Goal: Information Seeking & Learning: Find specific fact

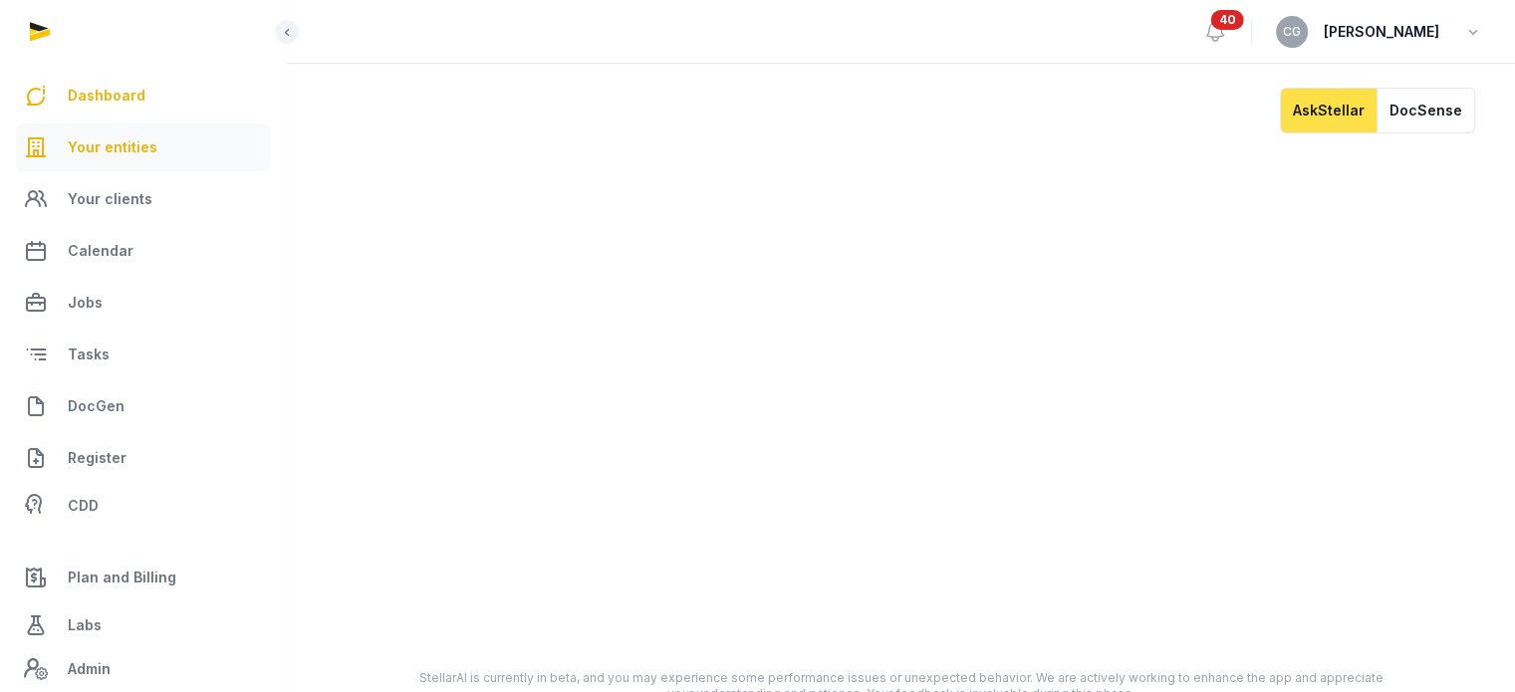
click at [138, 141] on span "Your entities" at bounding box center [113, 147] width 90 height 24
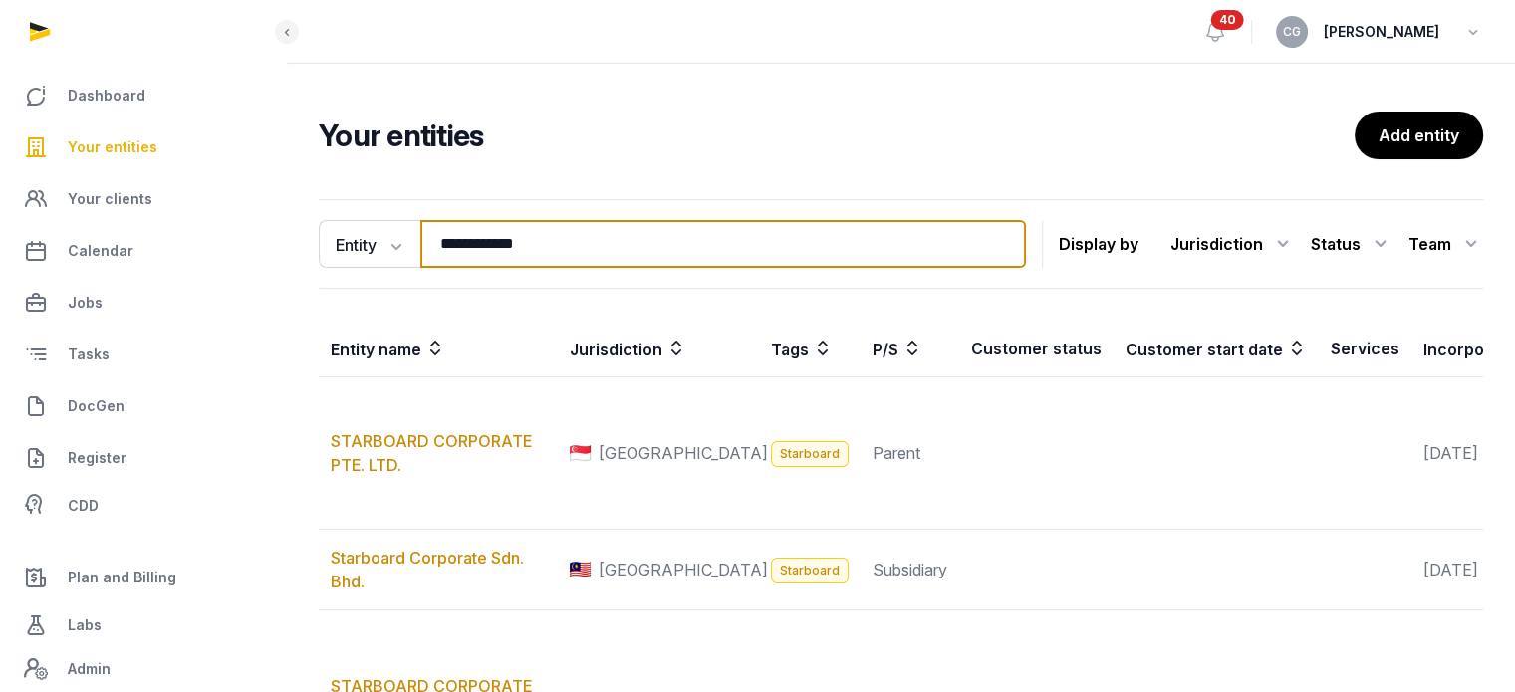
drag, startPoint x: 614, startPoint y: 247, endPoint x: 319, endPoint y: 212, distance: 296.9
click at [319, 212] on div "**********" at bounding box center [901, 244] width 1164 height 90
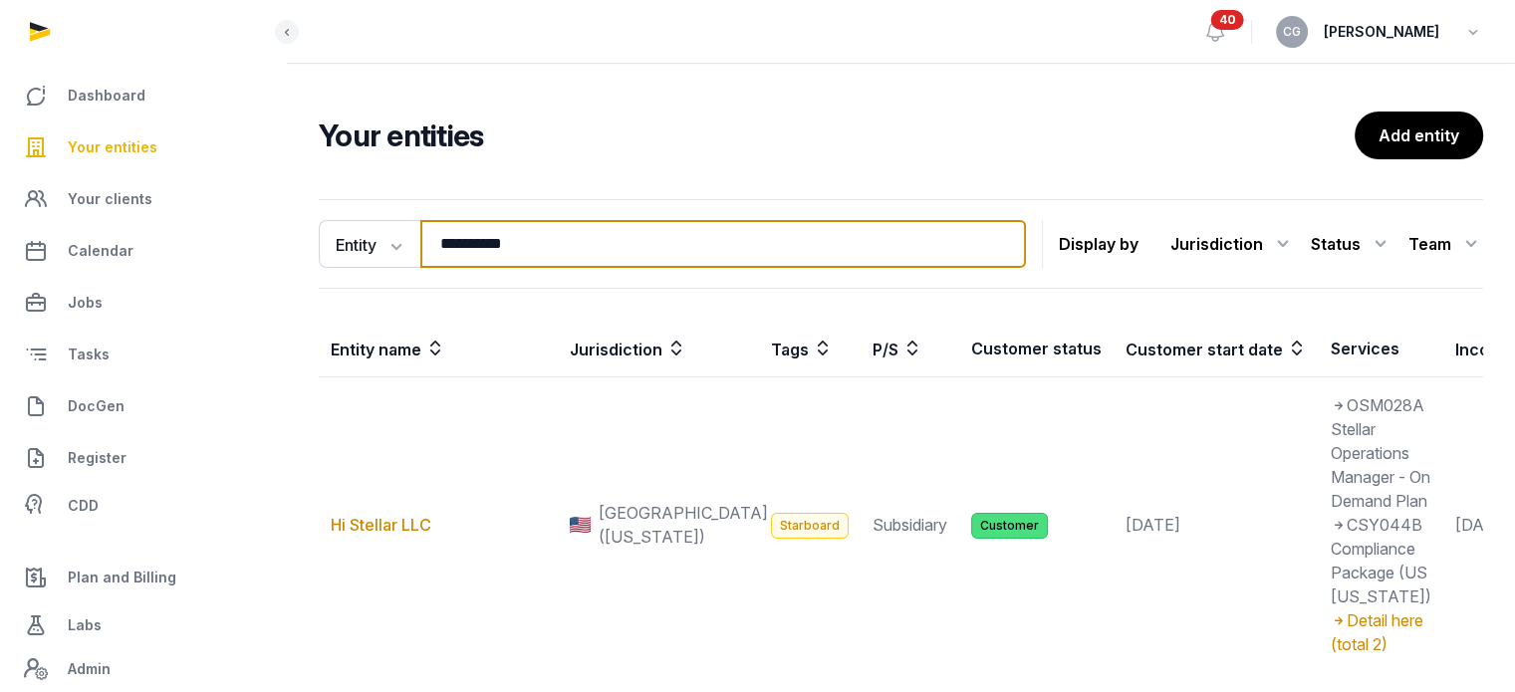
drag, startPoint x: 546, startPoint y: 246, endPoint x: 170, endPoint y: 152, distance: 387.0
click at [179, 158] on div "**********" at bounding box center [757, 426] width 1515 height 853
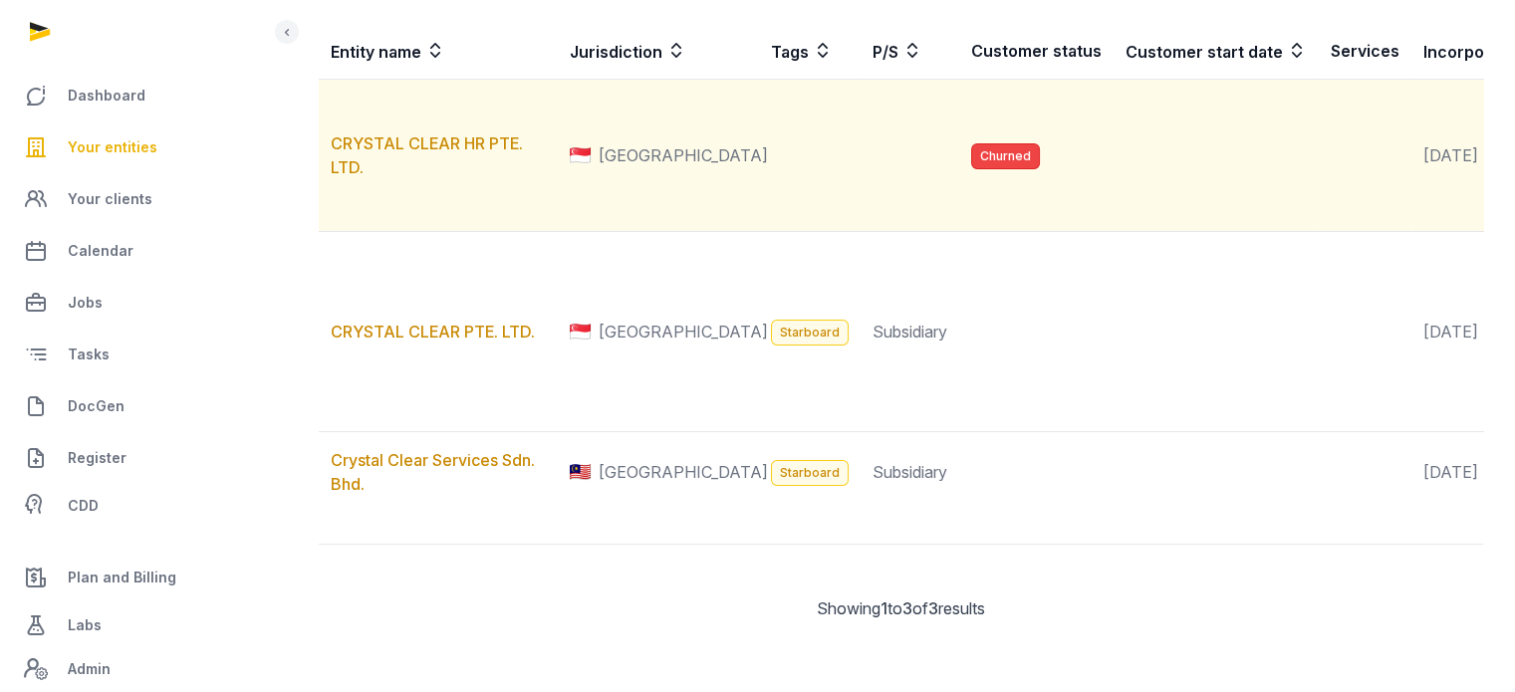
scroll to position [398, 0]
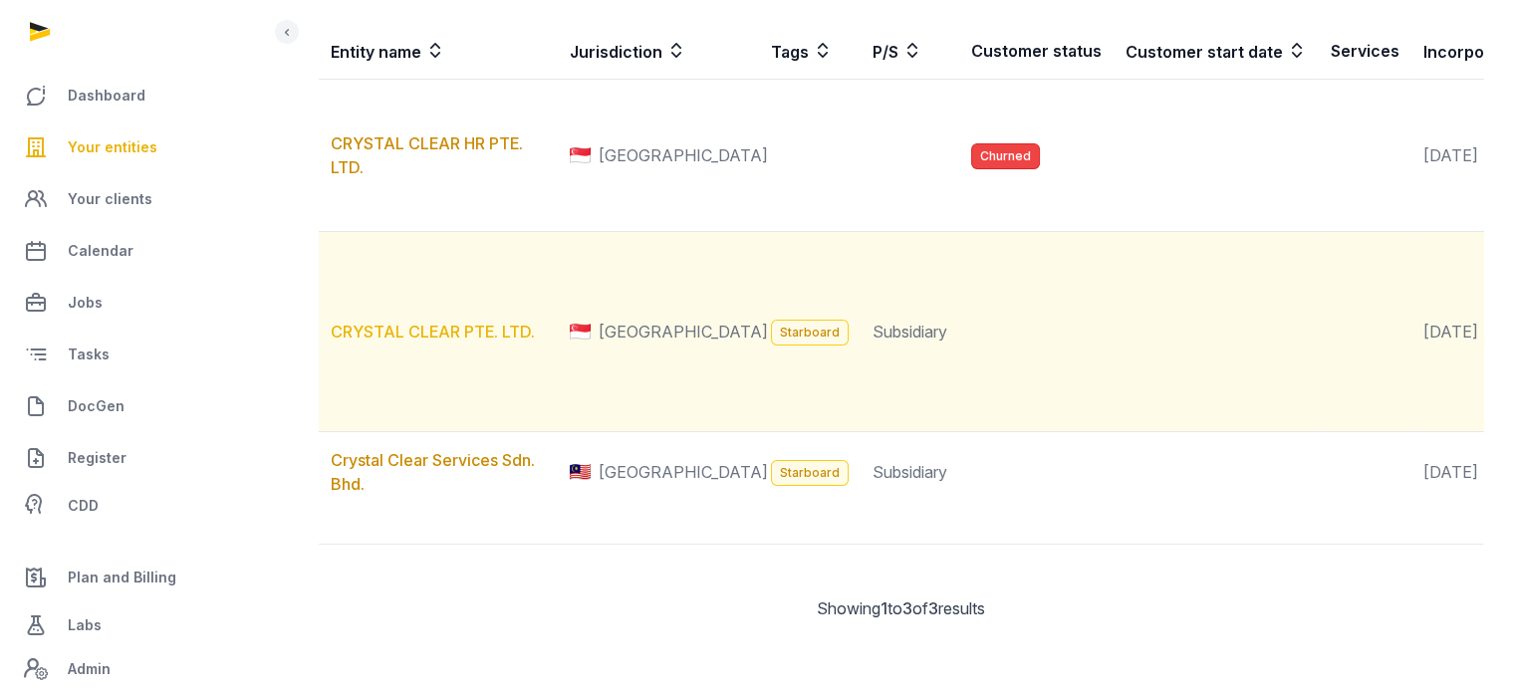
type input "**********"
click at [490, 342] on link "CRYSTAL CLEAR PTE. LTD." at bounding box center [433, 332] width 204 height 20
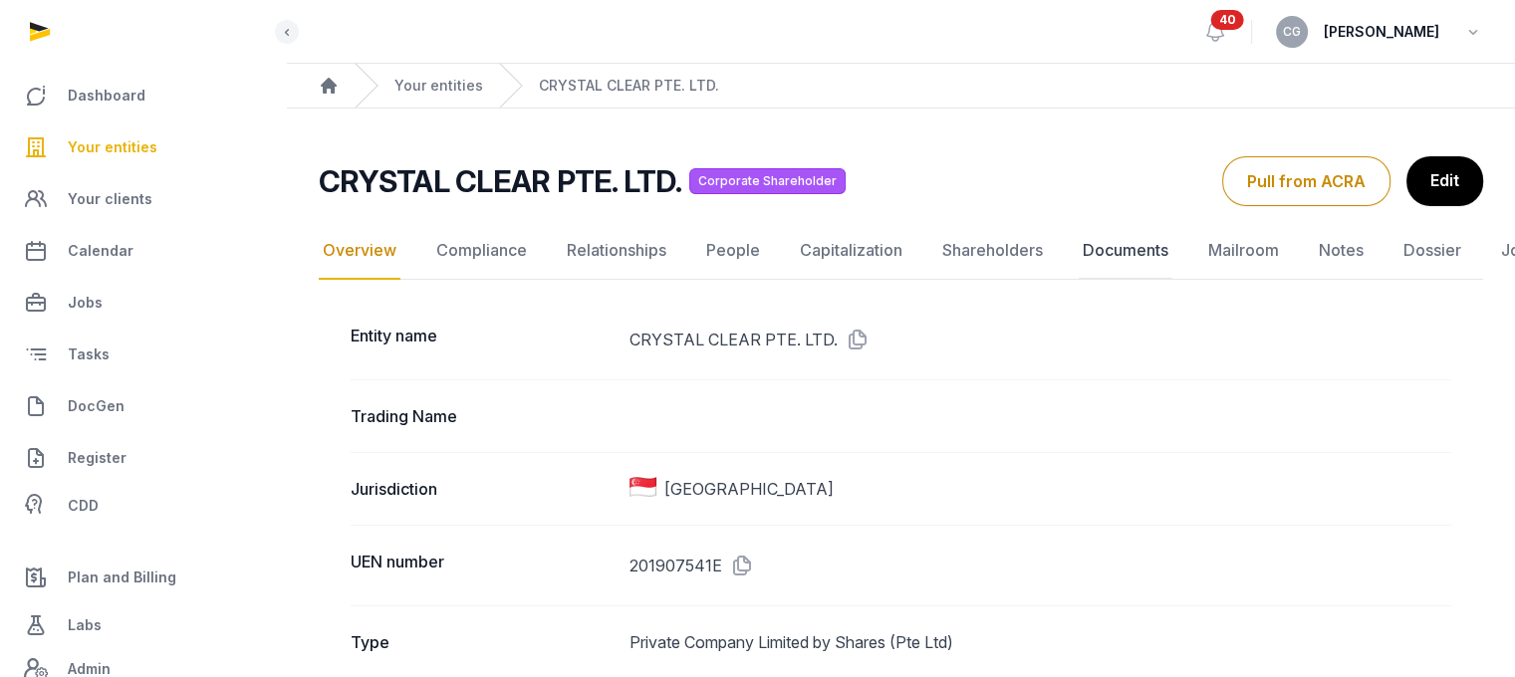
click at [1136, 240] on link "Documents" at bounding box center [1126, 251] width 94 height 58
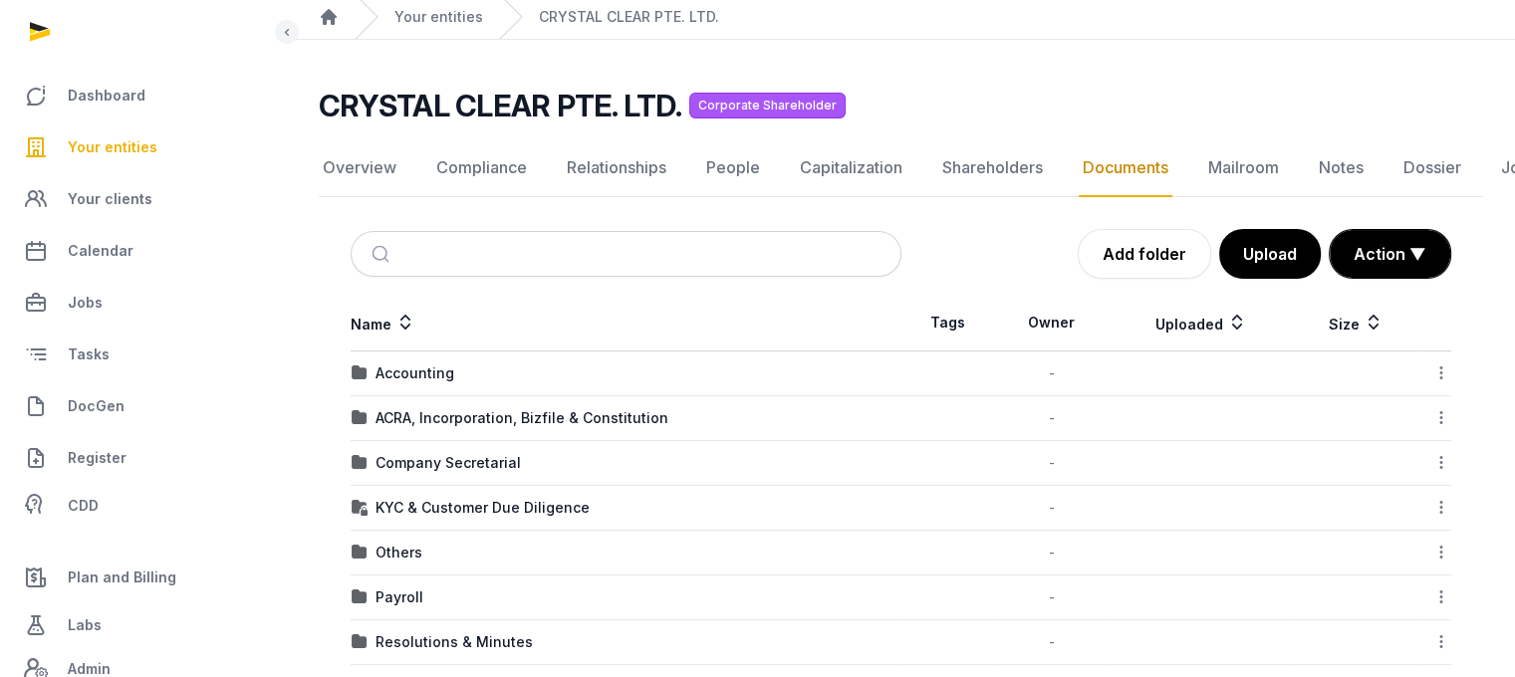
scroll to position [100, 0]
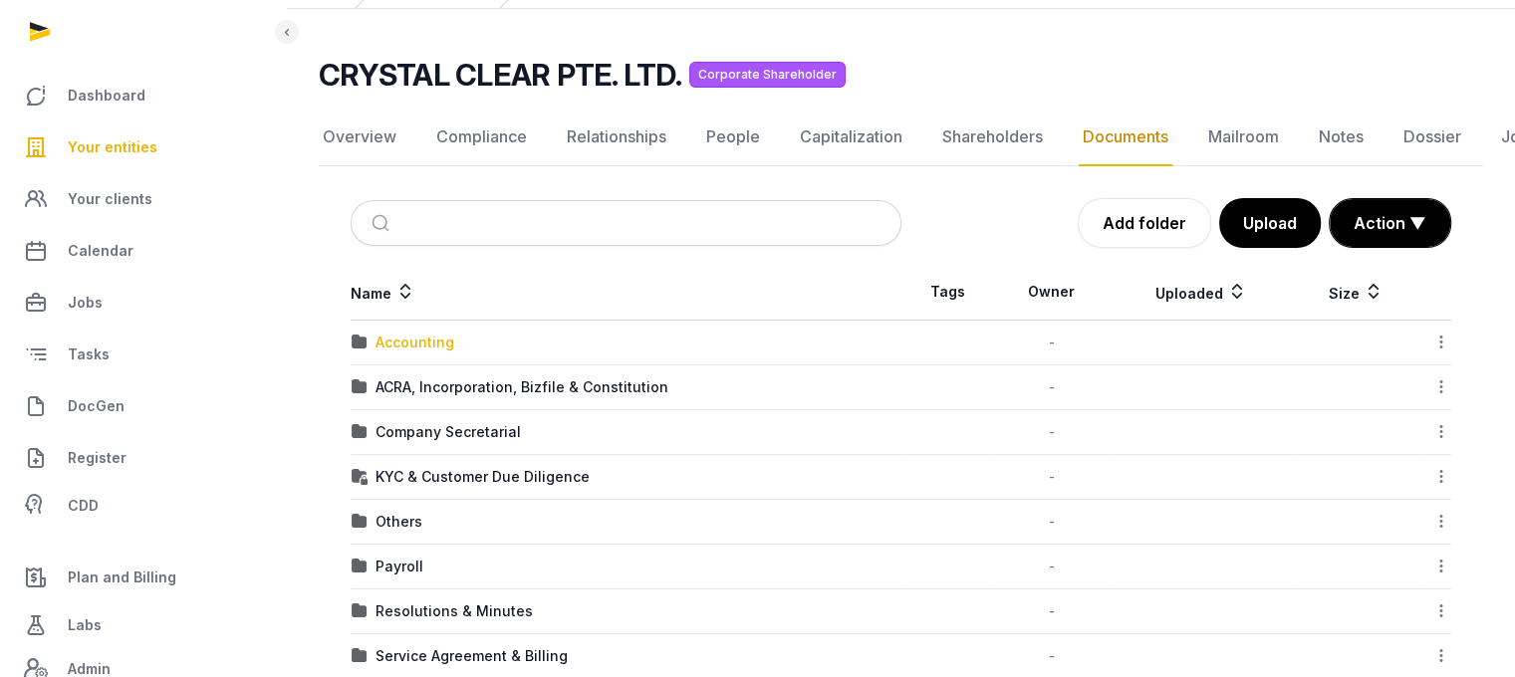
click at [428, 345] on div "Accounting" at bounding box center [414, 343] width 79 height 20
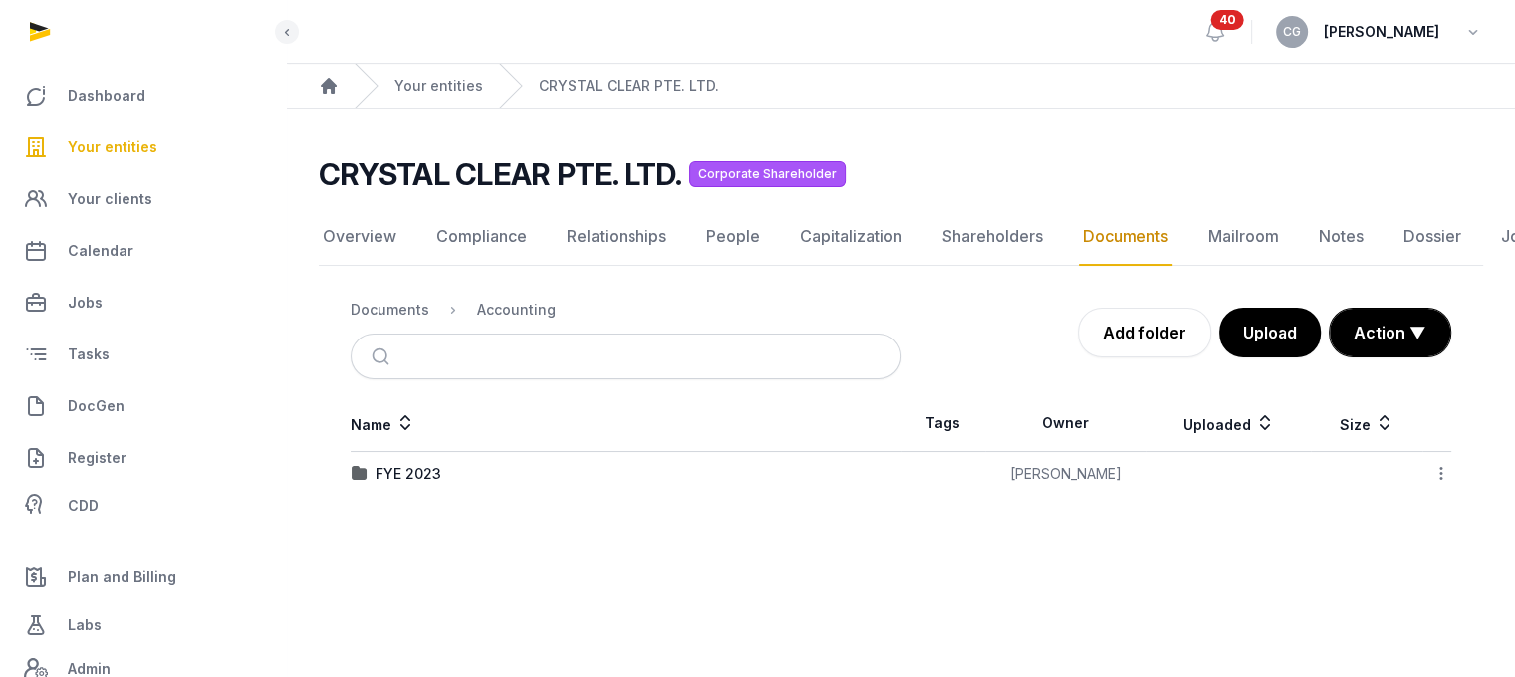
scroll to position [15, 0]
click at [284, 23] on icon at bounding box center [287, 32] width 16 height 24
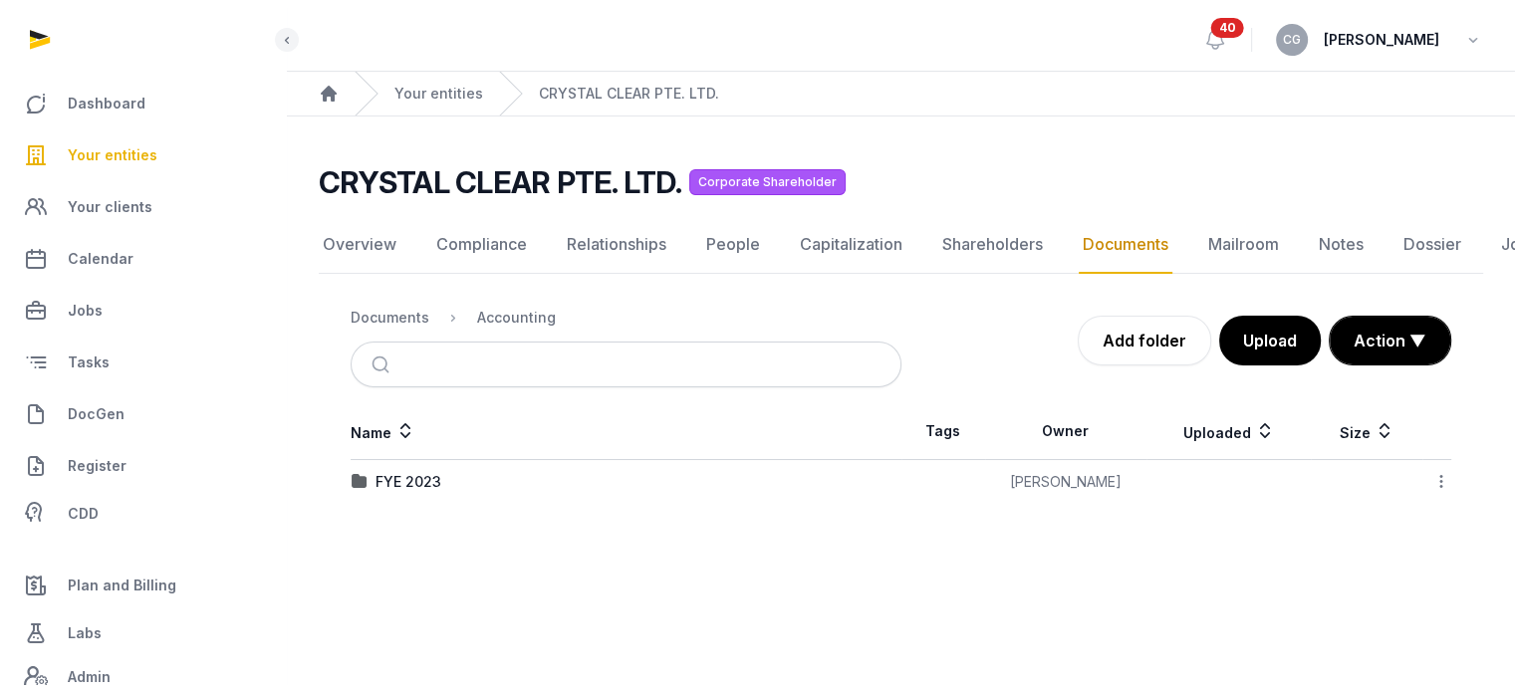
scroll to position [0, 0]
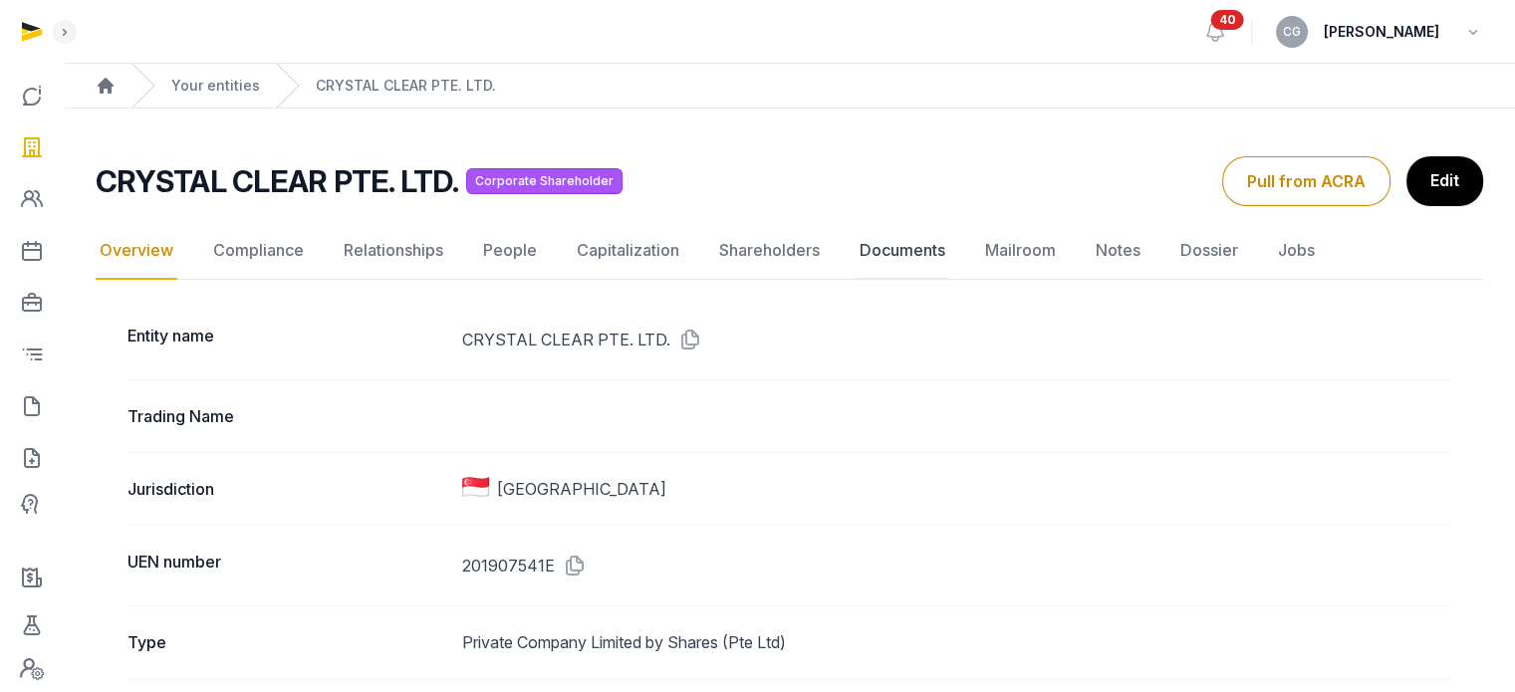
click at [942, 251] on link "Documents" at bounding box center [903, 251] width 94 height 58
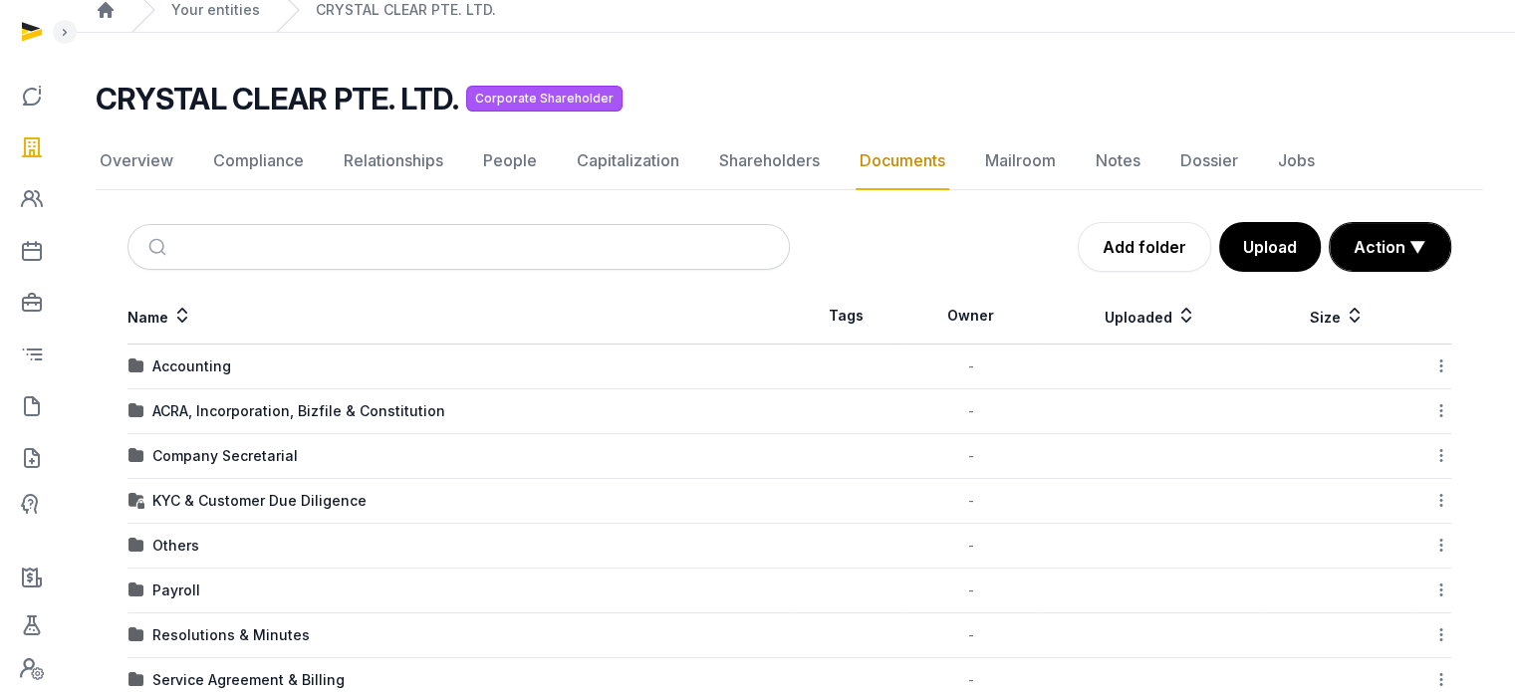
scroll to position [175, 0]
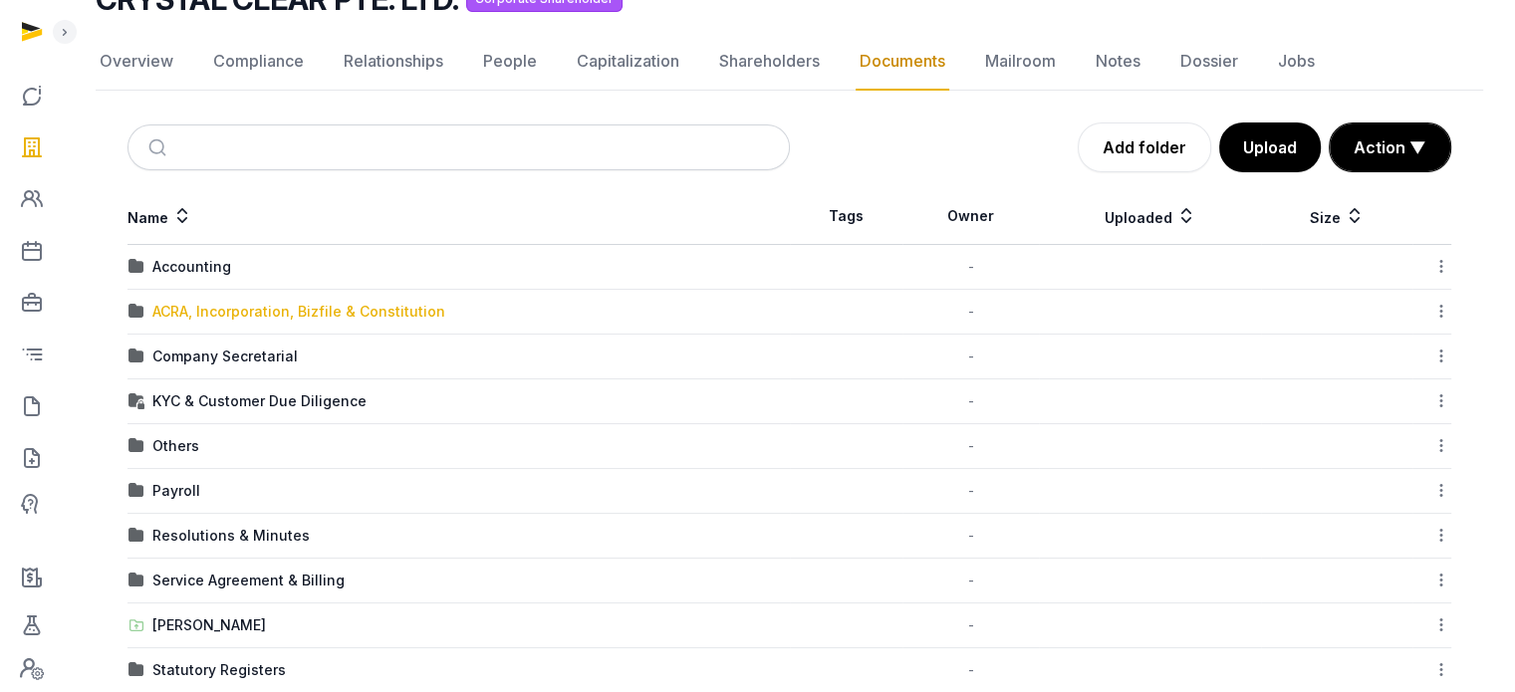
click at [278, 306] on div "ACRA, Incorporation, Bizfile & Constitution" at bounding box center [298, 312] width 293 height 20
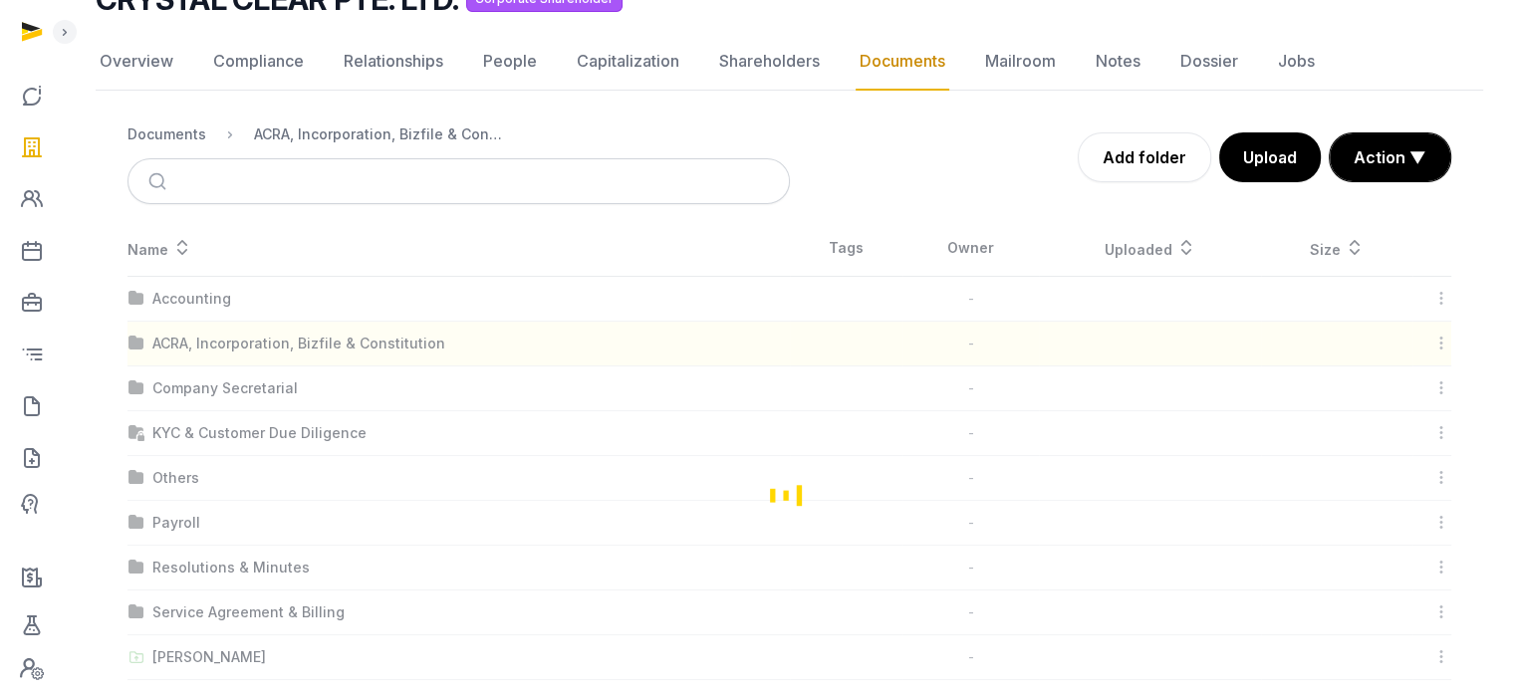
scroll to position [20, 0]
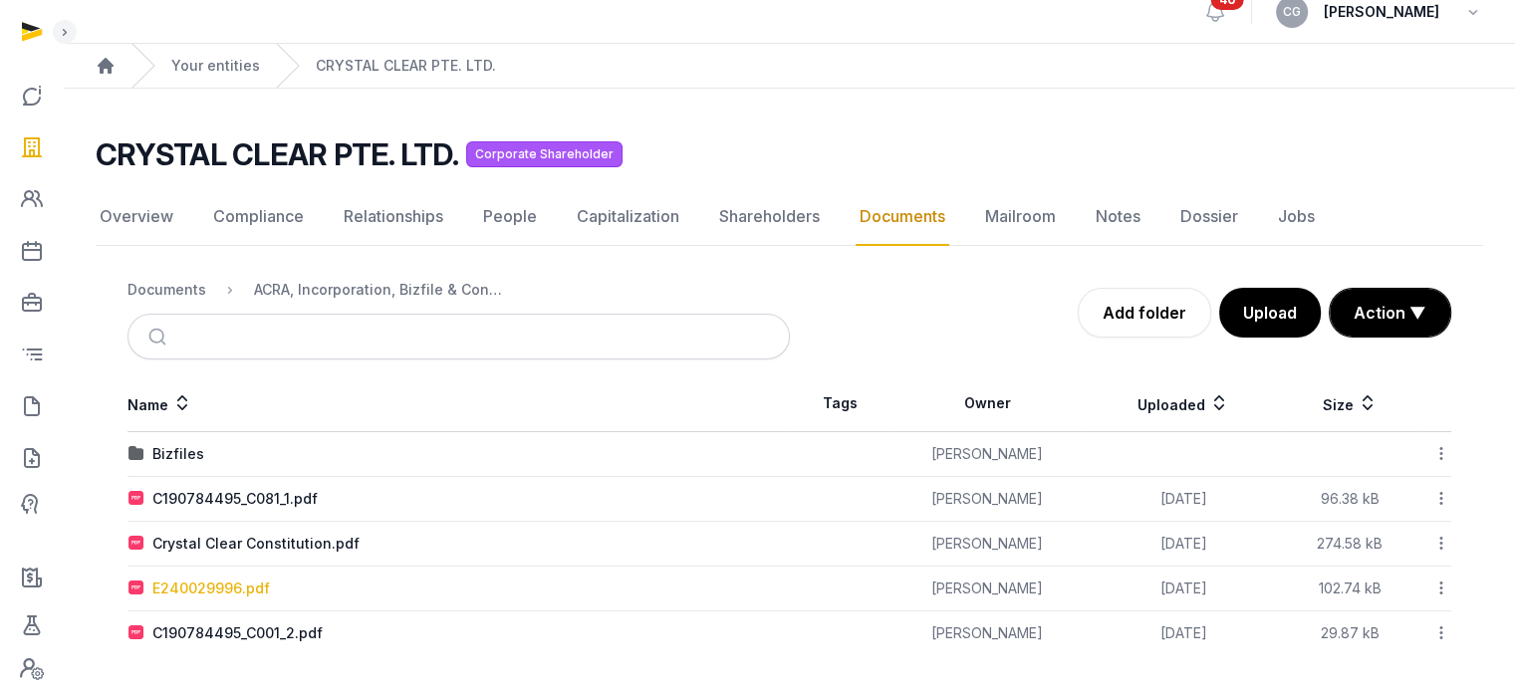
click at [227, 581] on div "E240029996.pdf" at bounding box center [211, 589] width 118 height 20
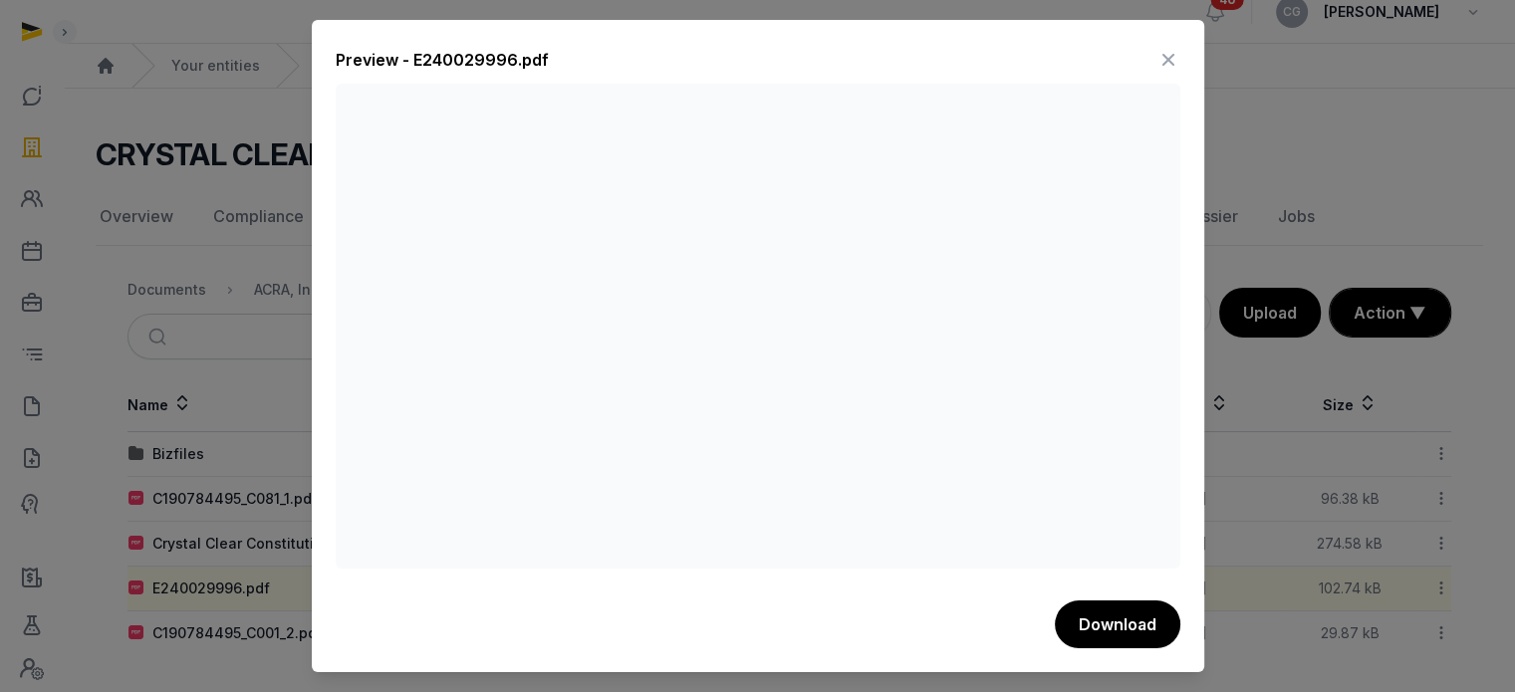
click at [1163, 55] on icon at bounding box center [1168, 60] width 24 height 32
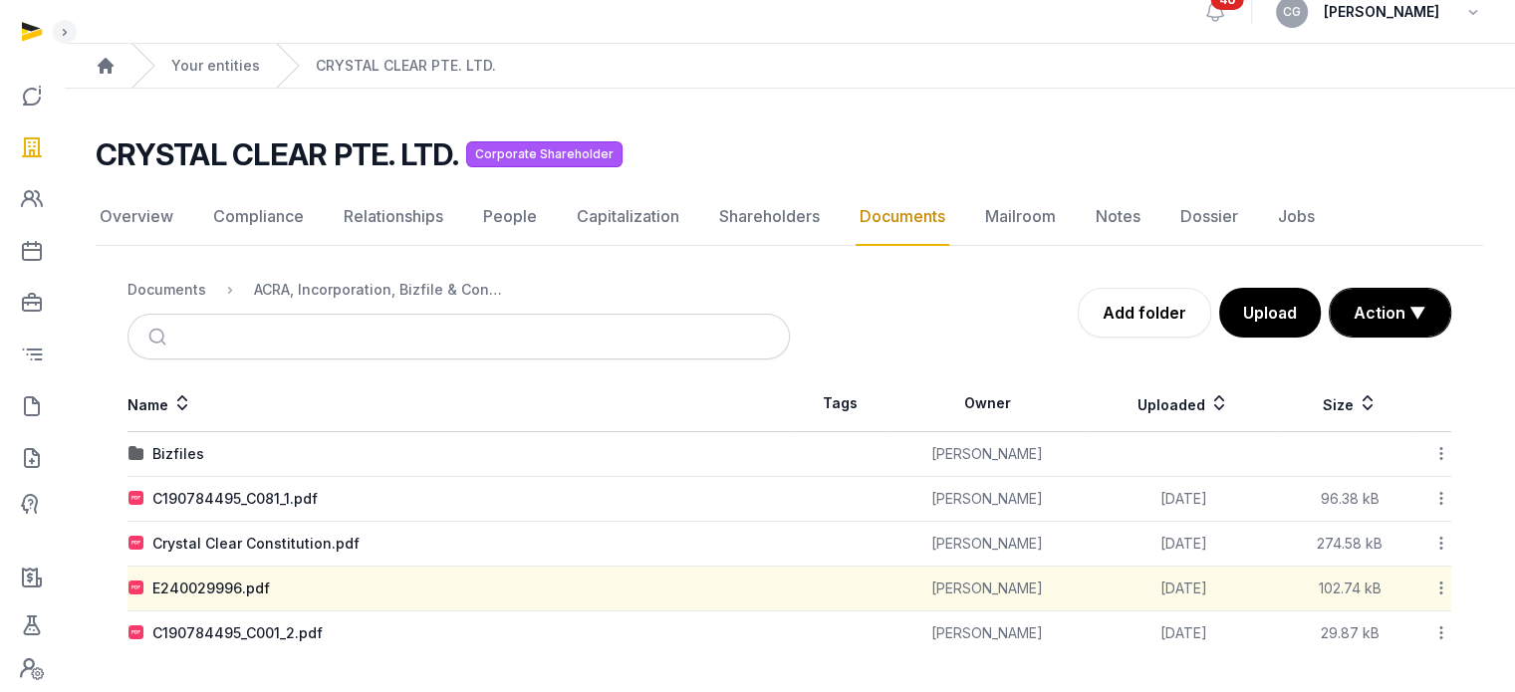
click at [283, 640] on td "C190784495_C001_2.pdf" at bounding box center [458, 634] width 662 height 45
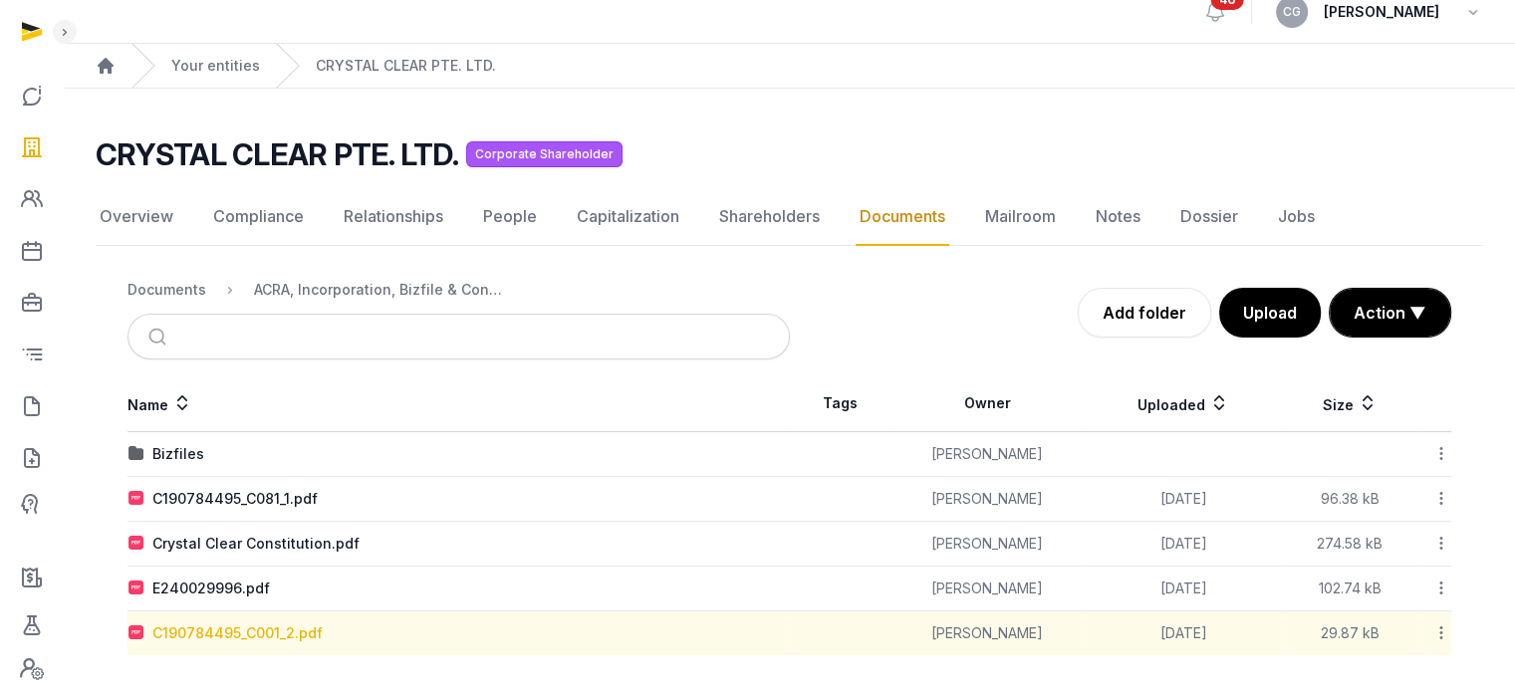
click at [299, 628] on div "C190784495_C001_2.pdf" at bounding box center [237, 633] width 170 height 20
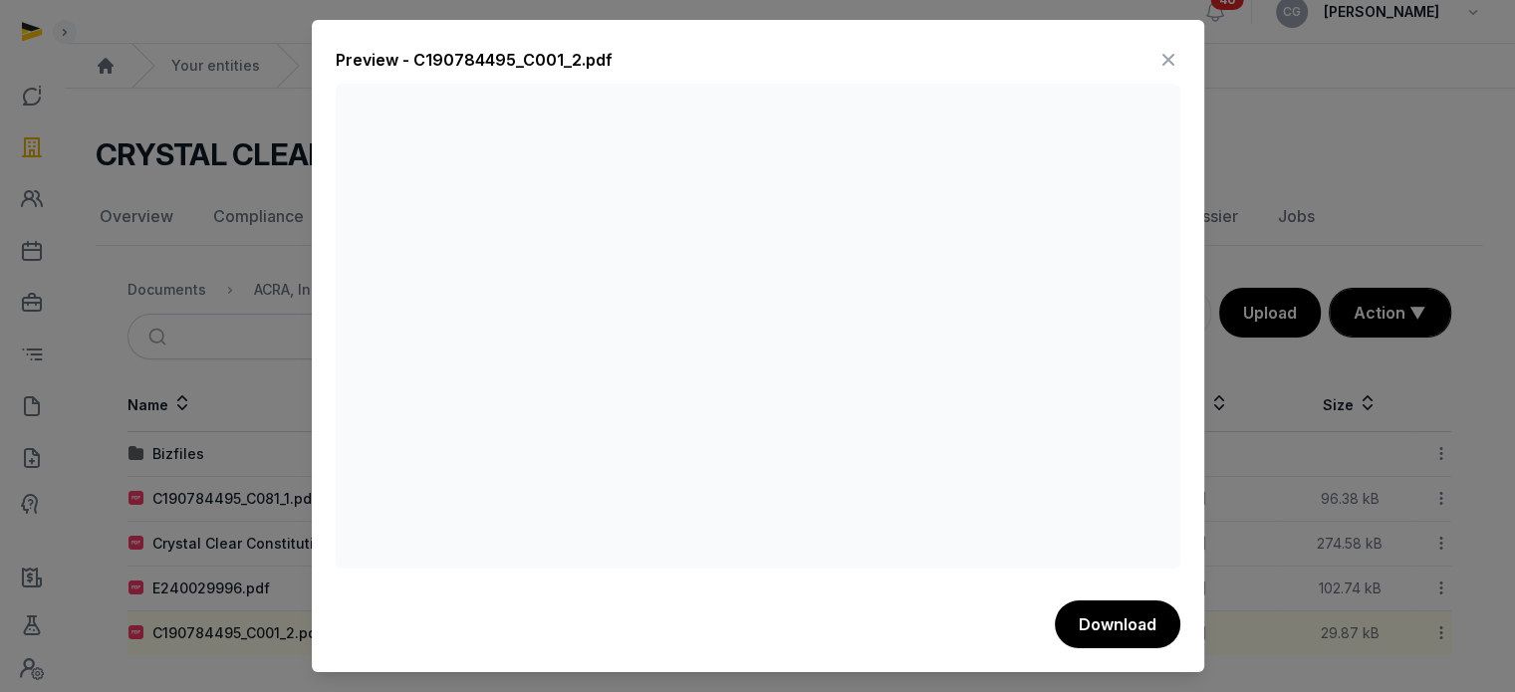
click at [1168, 54] on icon at bounding box center [1168, 60] width 24 height 32
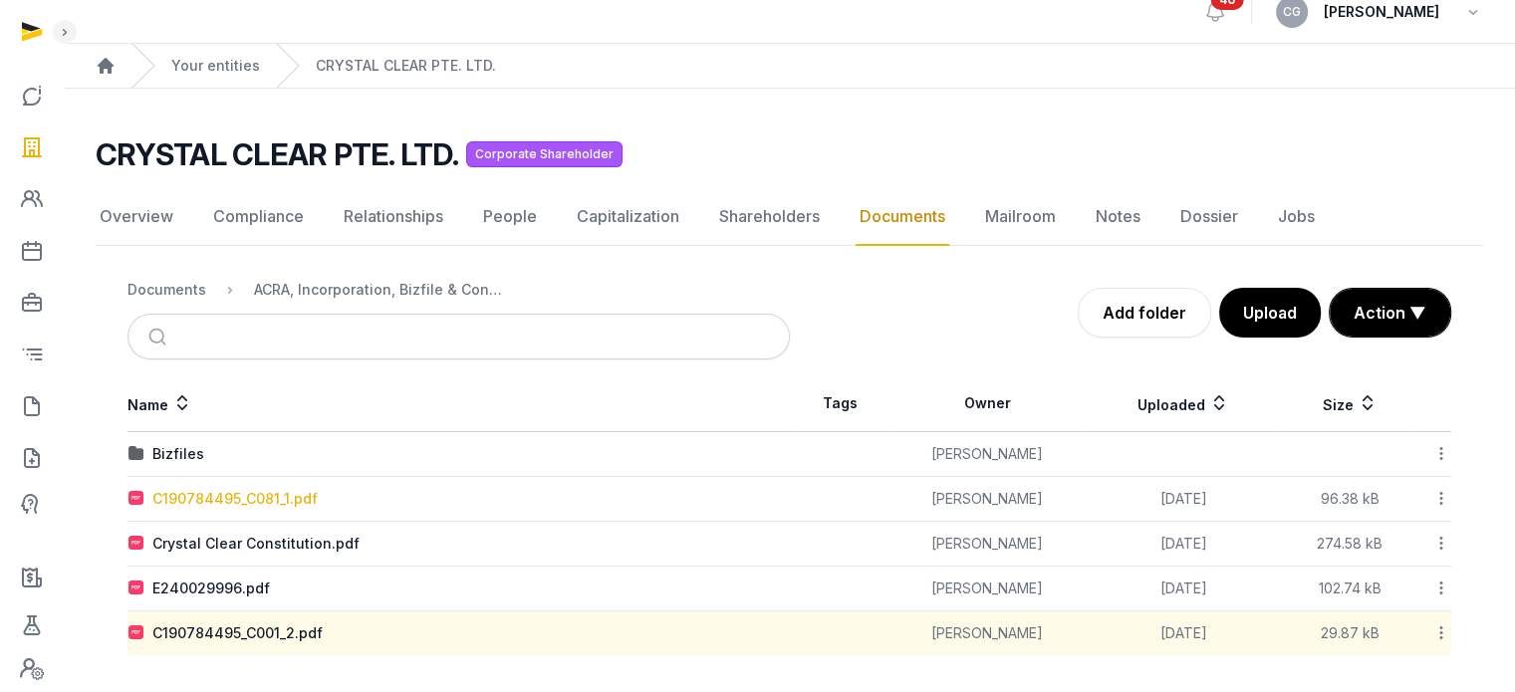
click at [273, 493] on div "C190784495_C081_1.pdf" at bounding box center [234, 499] width 165 height 20
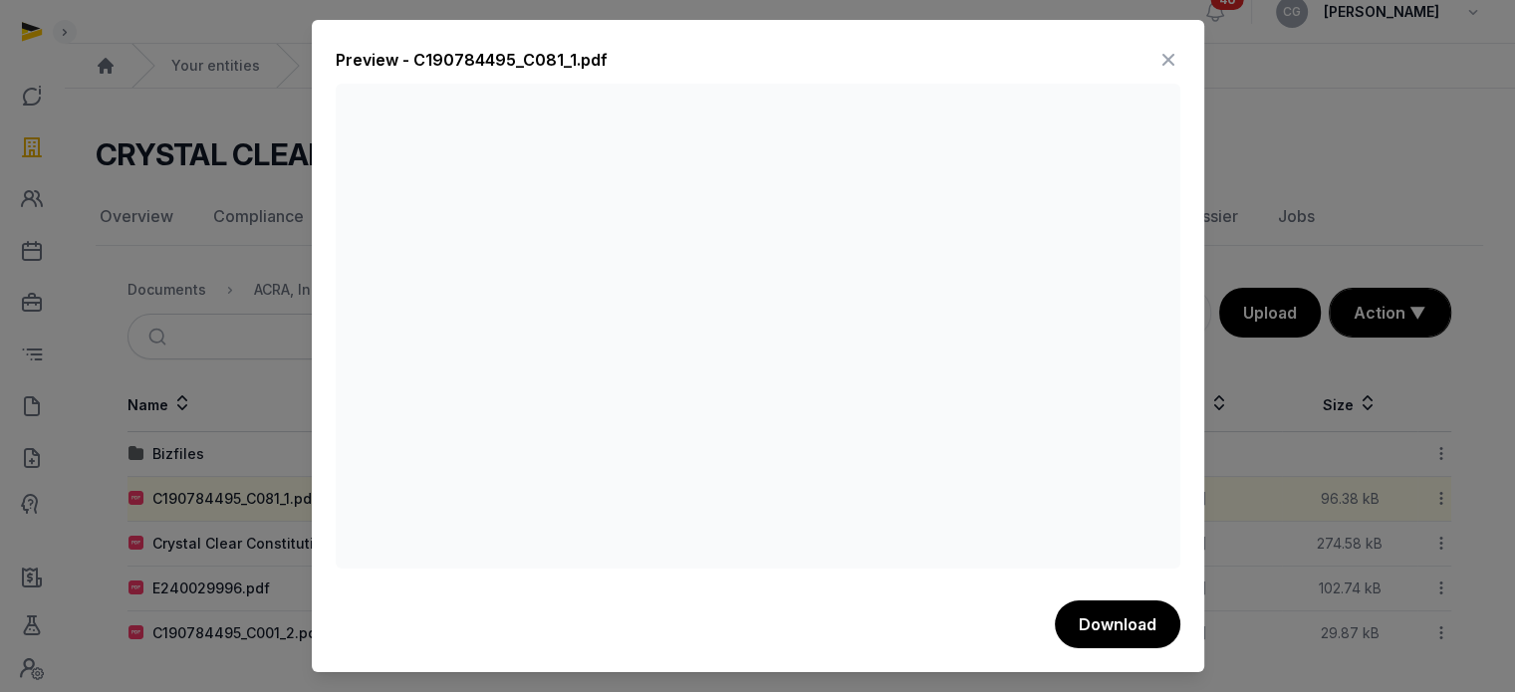
click at [1168, 61] on icon at bounding box center [1168, 60] width 24 height 32
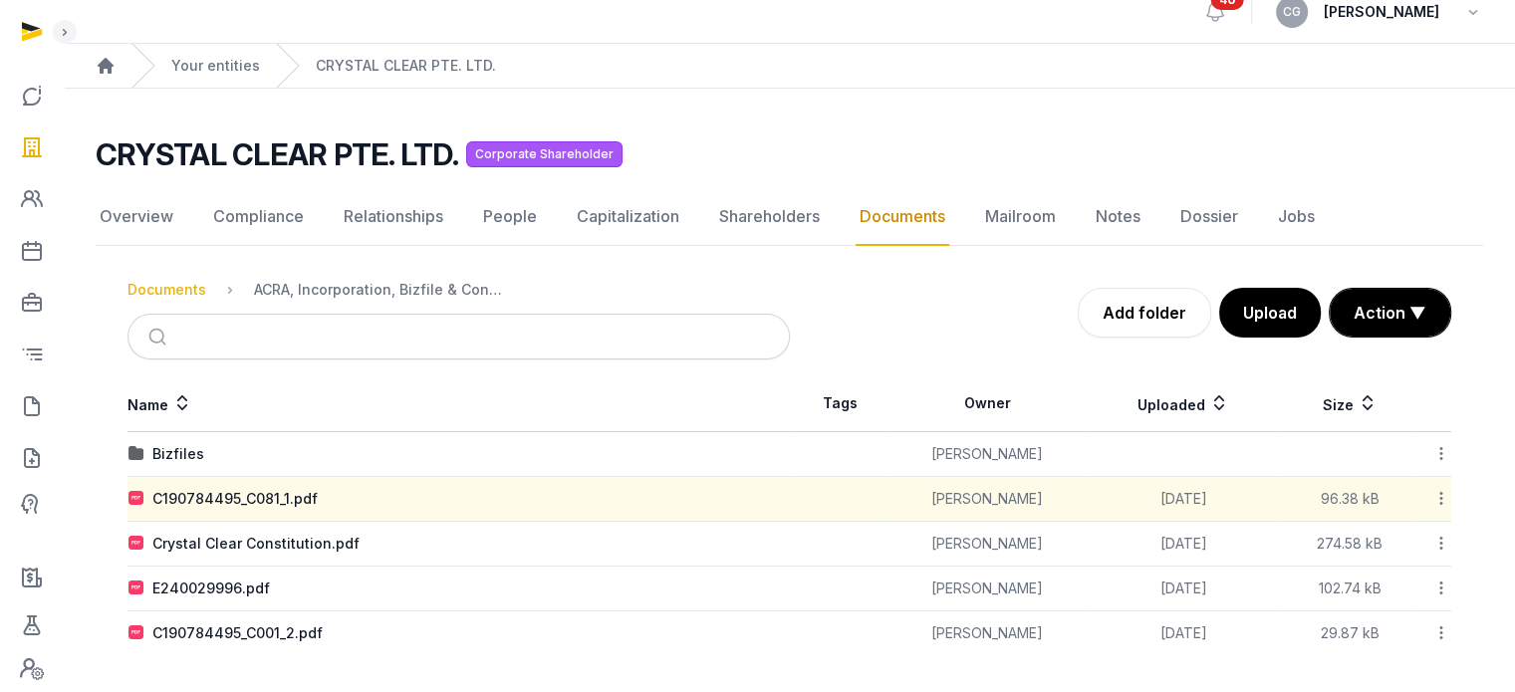
click at [191, 290] on div "Documents" at bounding box center [166, 290] width 79 height 20
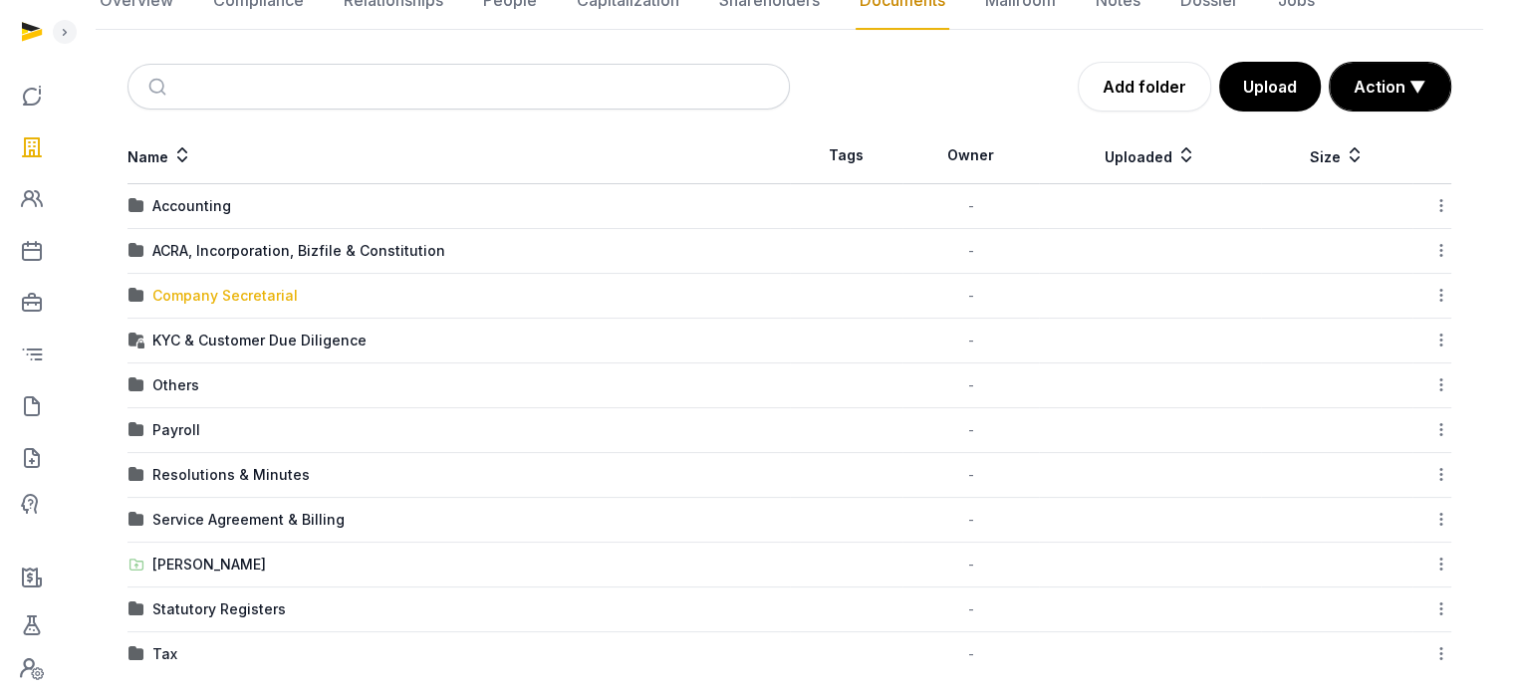
scroll to position [256, 0]
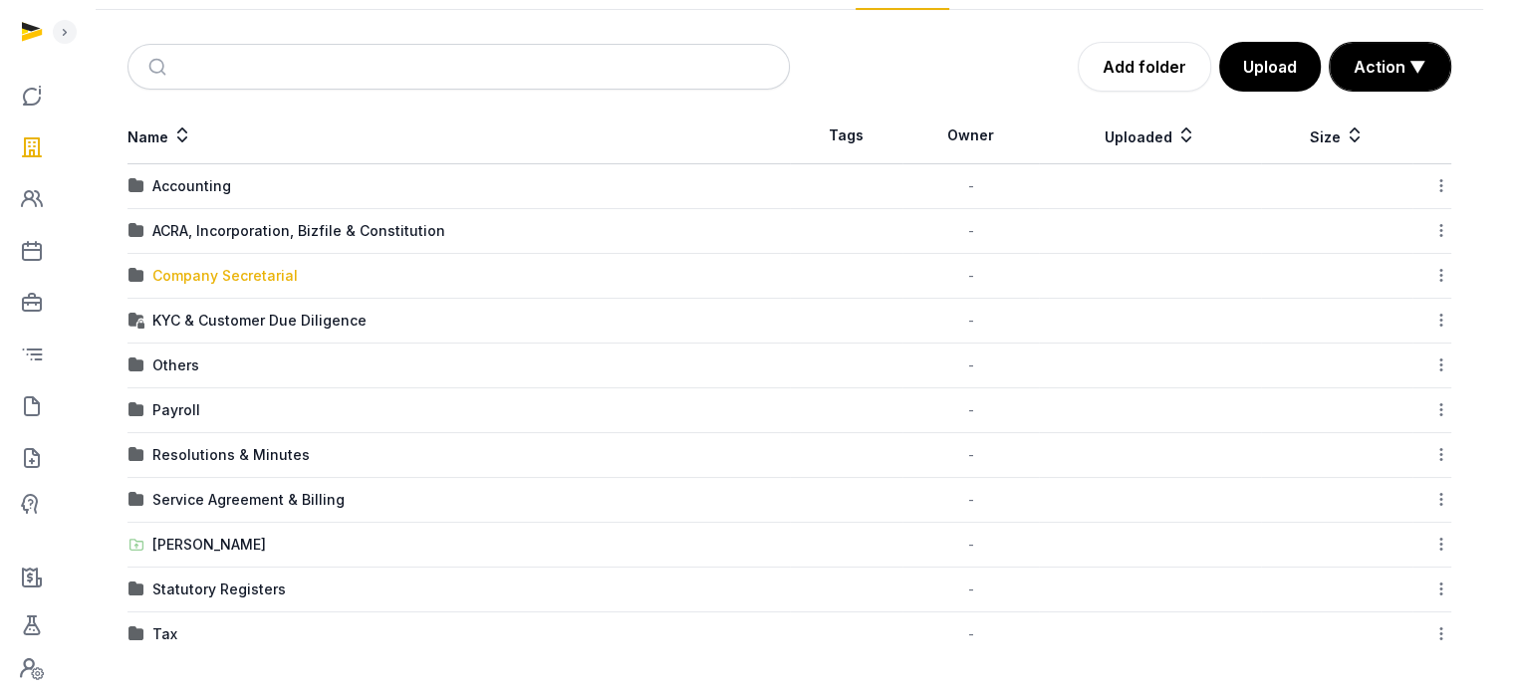
click at [259, 275] on div "Company Secretarial" at bounding box center [224, 276] width 145 height 20
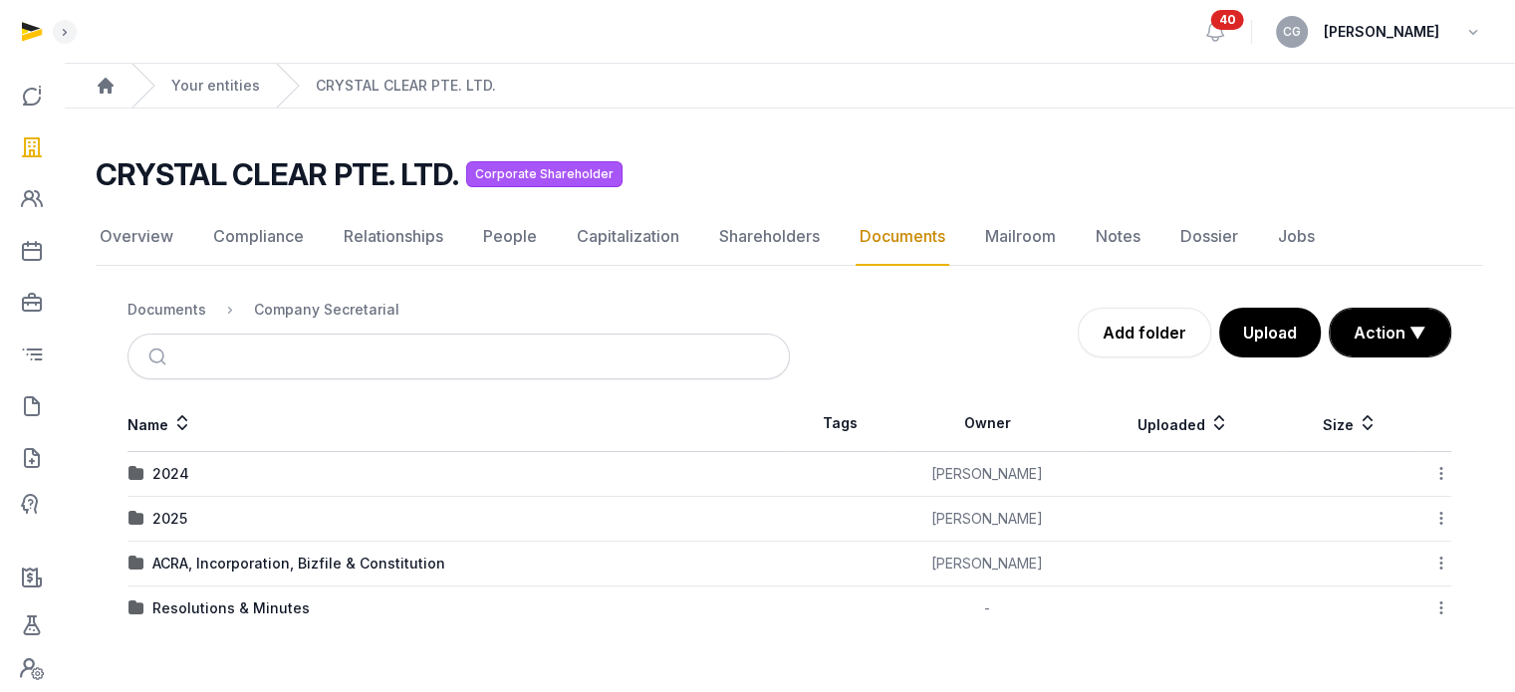
scroll to position [0, 0]
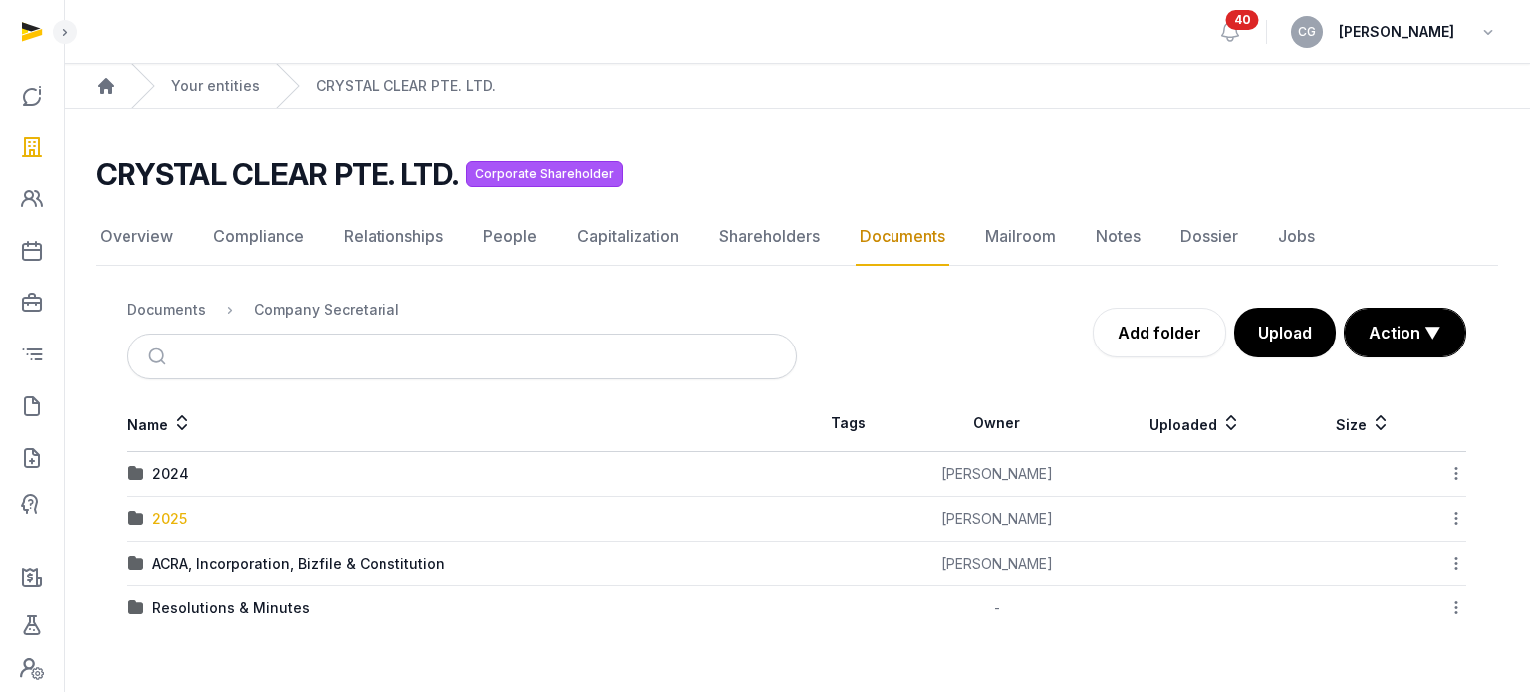
click at [168, 517] on div "2025" at bounding box center [169, 519] width 35 height 20
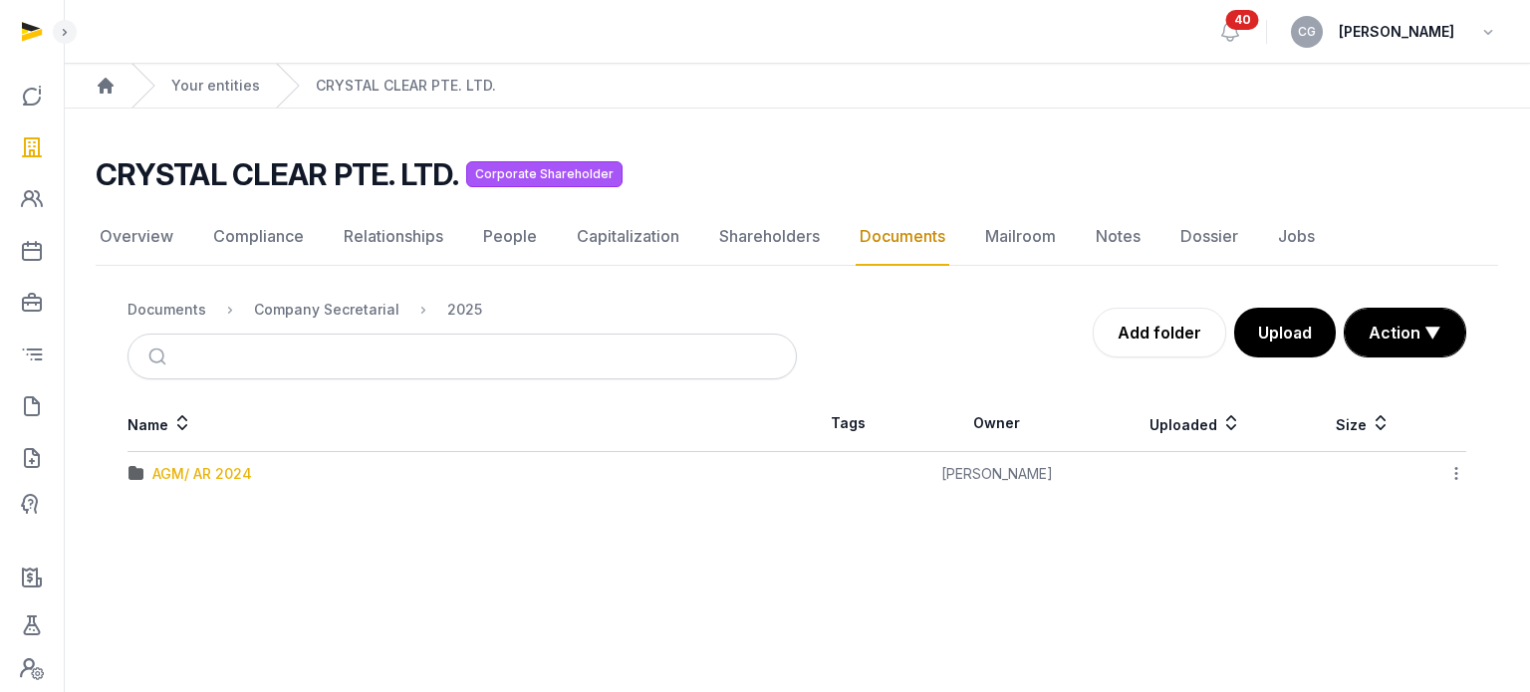
click at [221, 470] on div "AGM/ AR 2024" at bounding box center [202, 474] width 100 height 20
click at [180, 479] on div "EOT" at bounding box center [461, 474] width 667 height 20
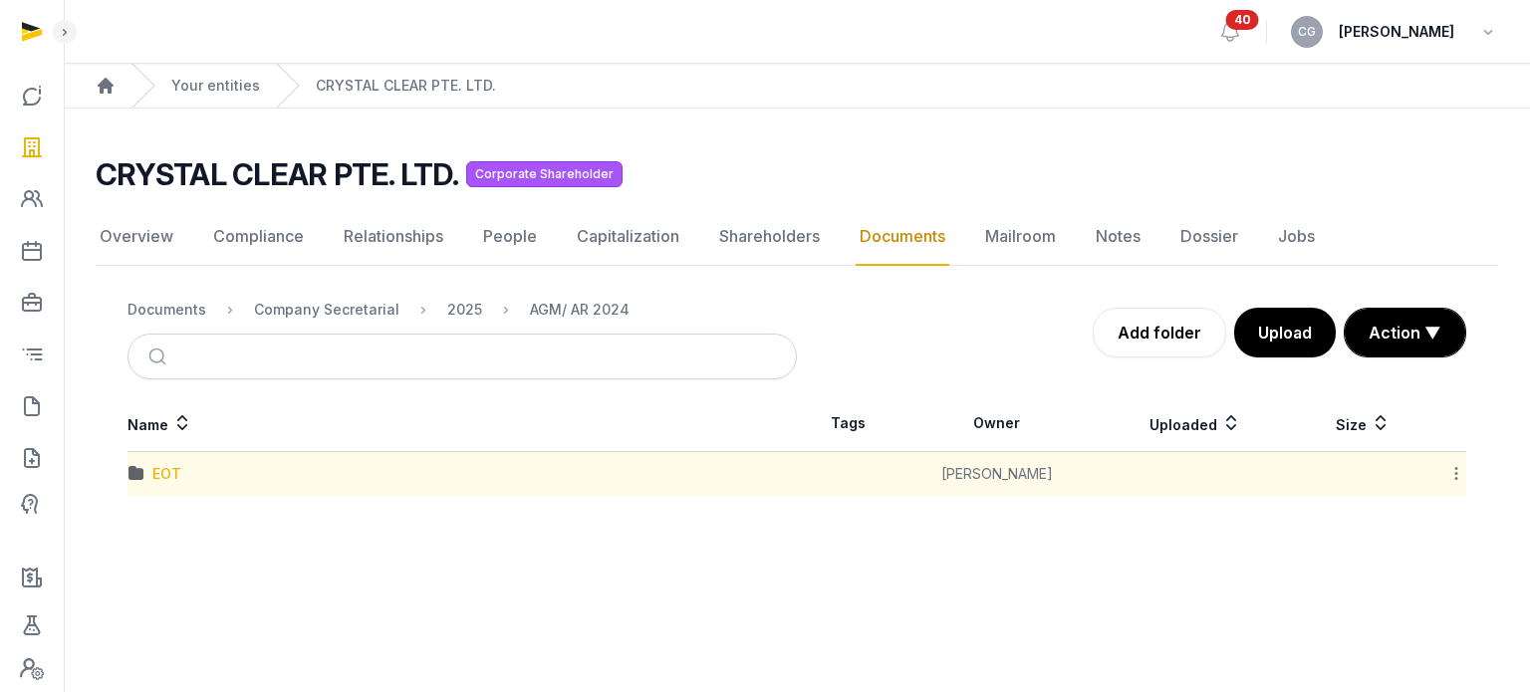
click at [155, 476] on div "EOT" at bounding box center [166, 474] width 29 height 20
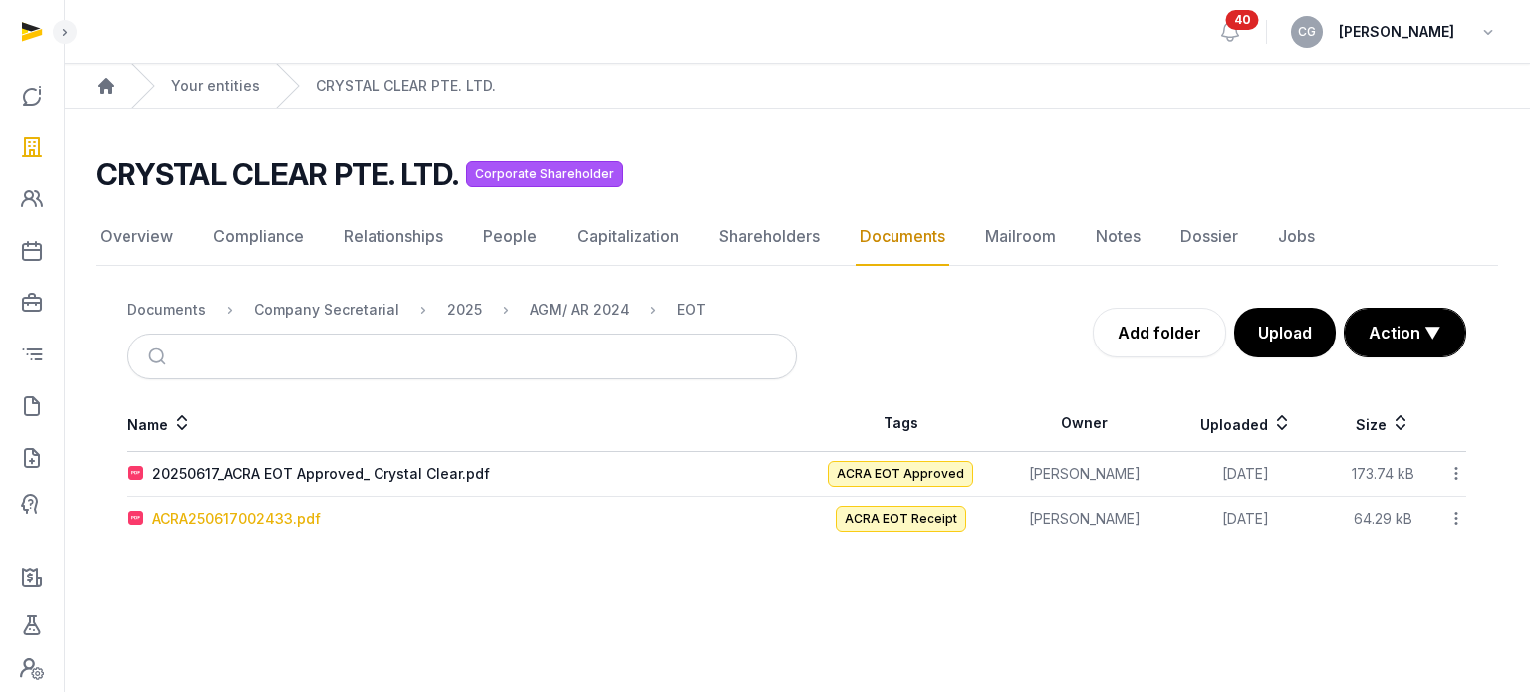
click at [264, 517] on div "ACRA250617002433.pdf" at bounding box center [236, 519] width 168 height 20
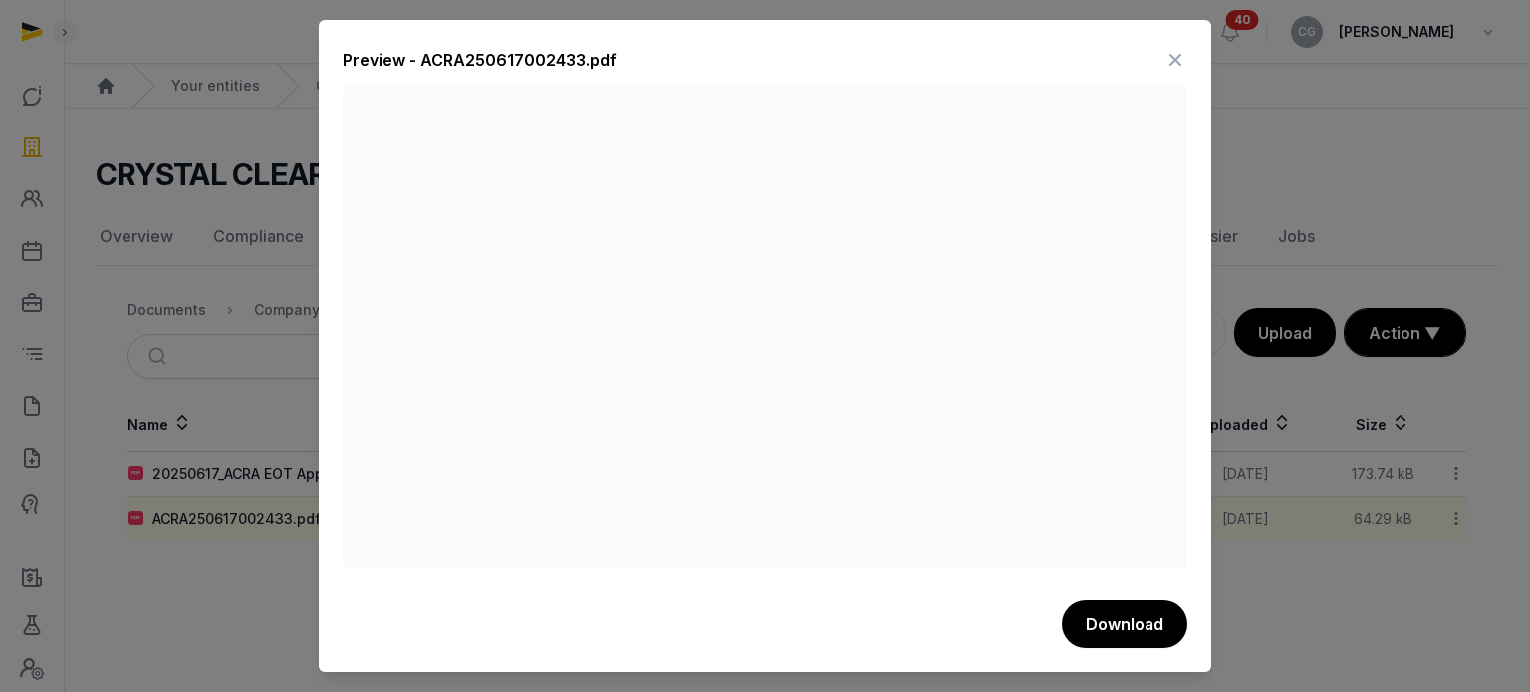
click at [1171, 59] on icon at bounding box center [1175, 60] width 24 height 32
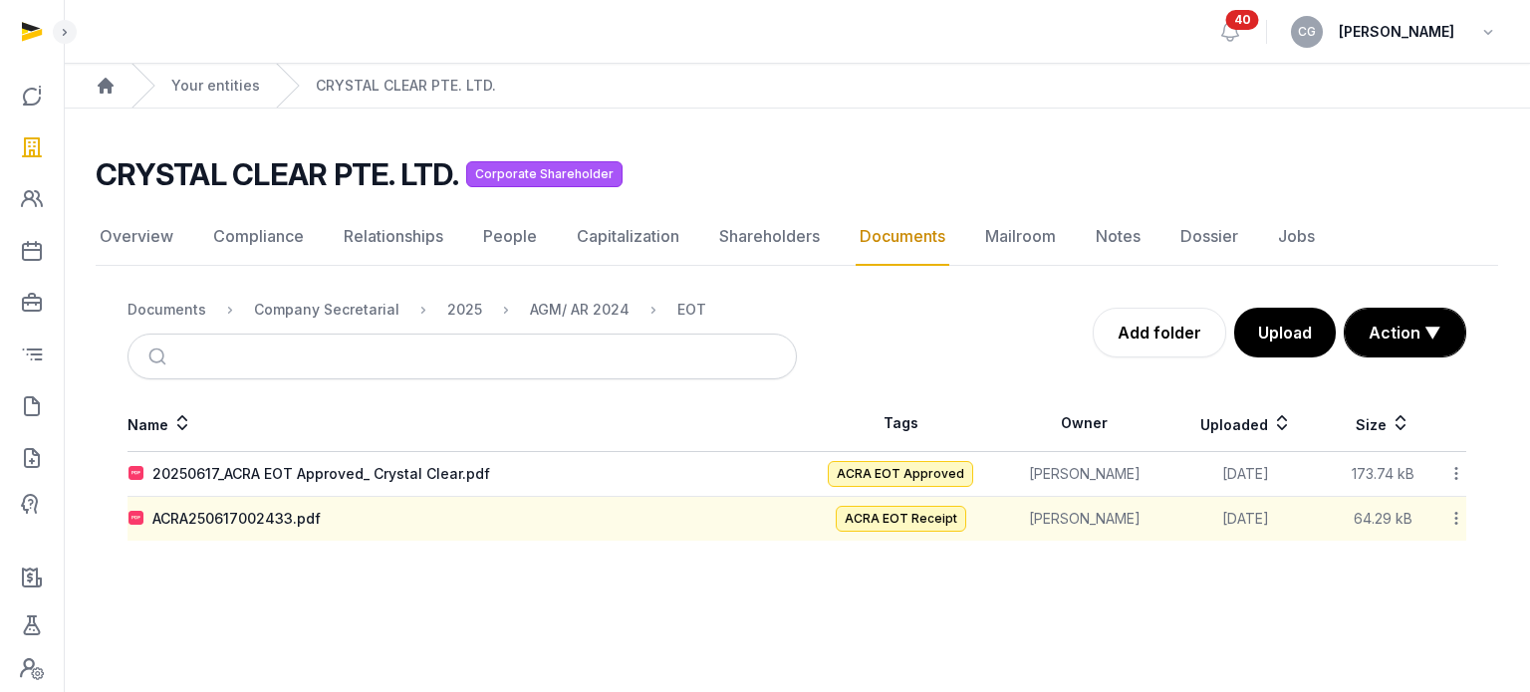
drag, startPoint x: 903, startPoint y: 240, endPoint x: 781, endPoint y: 276, distance: 127.6
click at [903, 240] on link "Documents" at bounding box center [903, 237] width 94 height 58
click at [205, 309] on ol "Documents Company Secretarial 2025 AGM/ AR 2024 EOT" at bounding box center [416, 310] width 579 height 24
click at [165, 313] on div "Documents" at bounding box center [166, 310] width 79 height 20
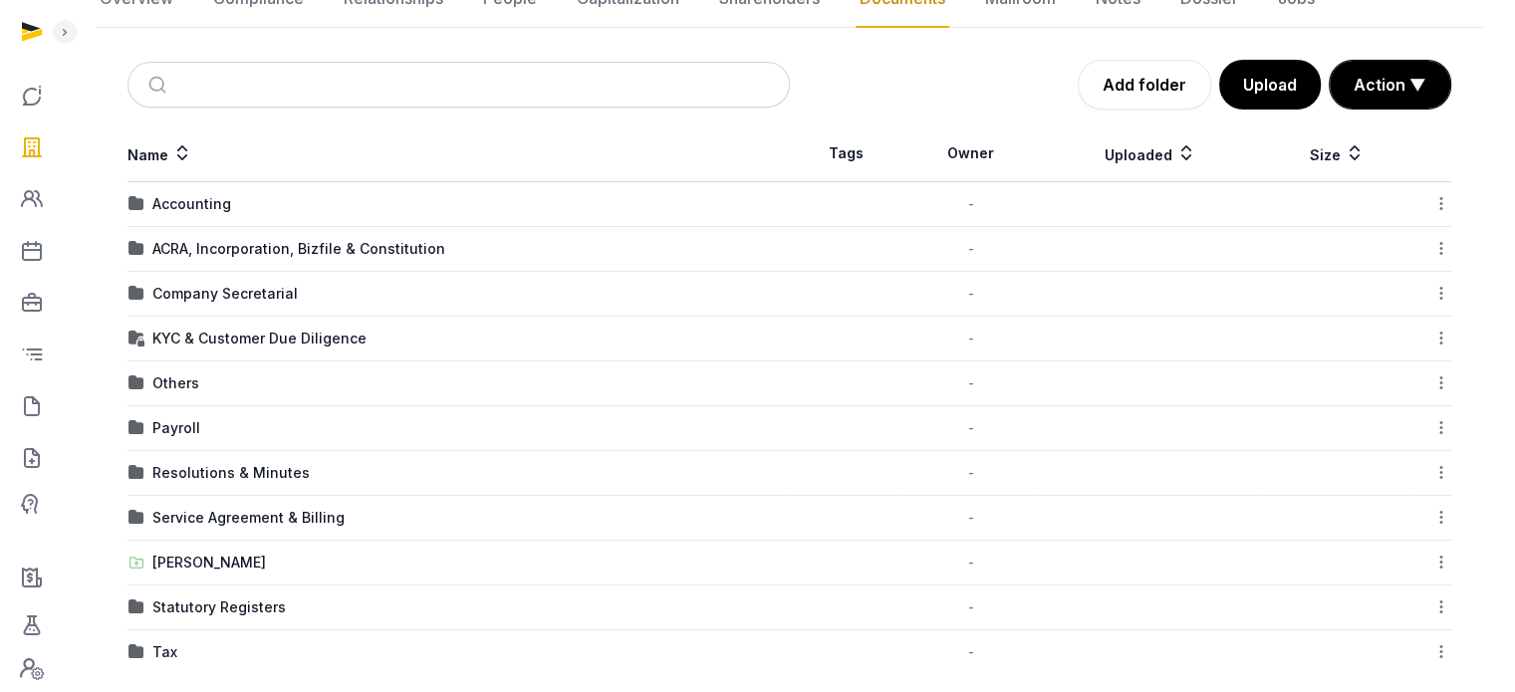
scroll to position [256, 0]
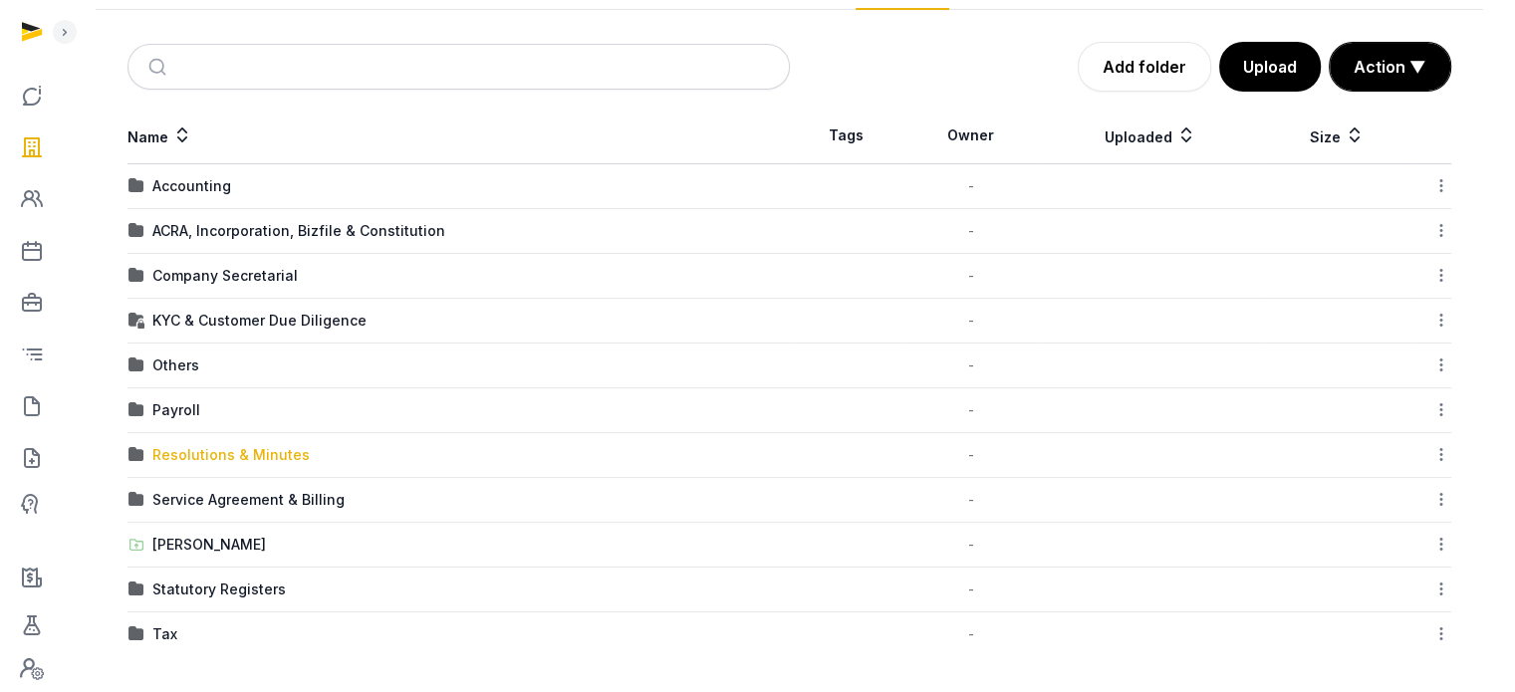
click at [267, 445] on div "Resolutions & Minutes" at bounding box center [230, 455] width 157 height 20
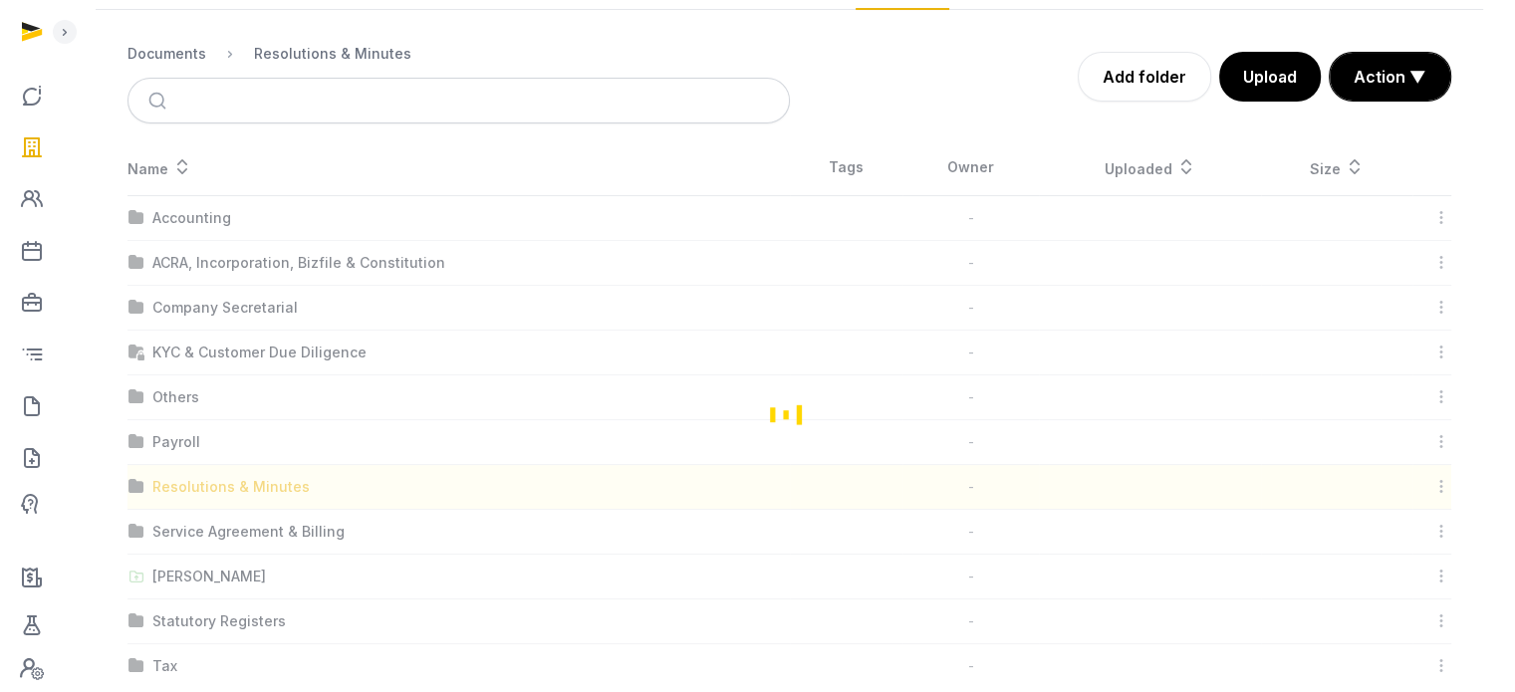
scroll to position [108, 0]
